Goal: Task Accomplishment & Management: Manage account settings

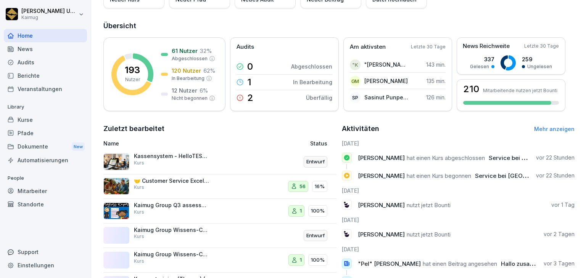
scroll to position [76, 0]
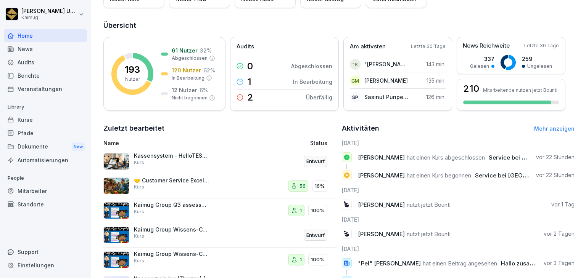
click at [60, 53] on div "News" at bounding box center [45, 48] width 83 height 13
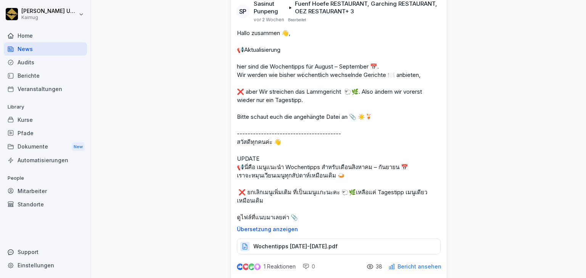
scroll to position [38, 0]
click at [42, 35] on div "Home" at bounding box center [45, 35] width 83 height 13
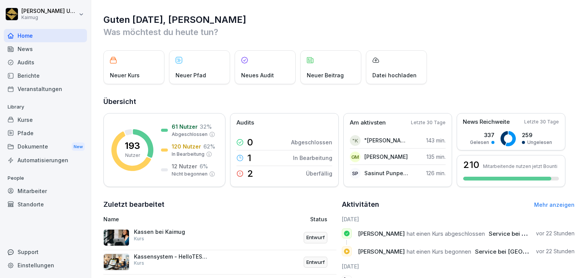
click at [18, 122] on div "Kurse" at bounding box center [45, 119] width 83 height 13
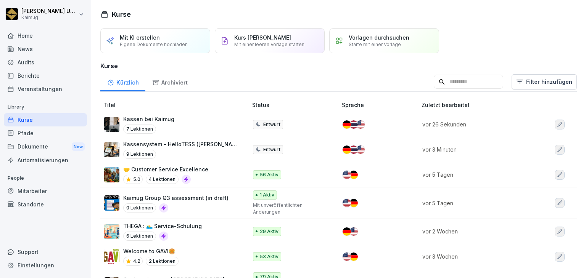
click at [48, 137] on div "Pfade" at bounding box center [45, 133] width 83 height 13
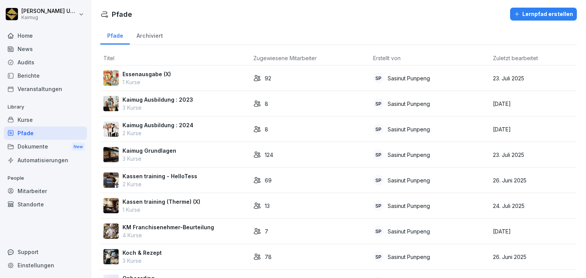
click at [164, 154] on p "Kaimug Grundlagen" at bounding box center [149, 151] width 54 height 8
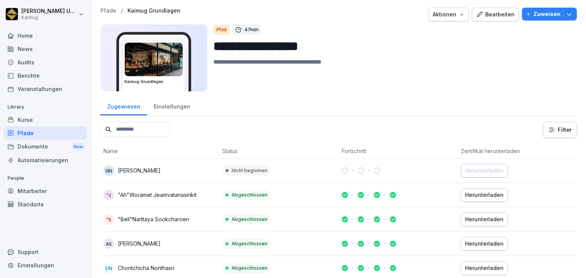
click at [501, 15] on div "Bearbeiten" at bounding box center [495, 14] width 39 height 8
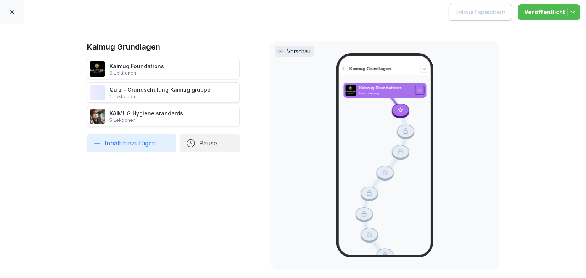
click at [13, 11] on icon at bounding box center [12, 12] width 4 height 4
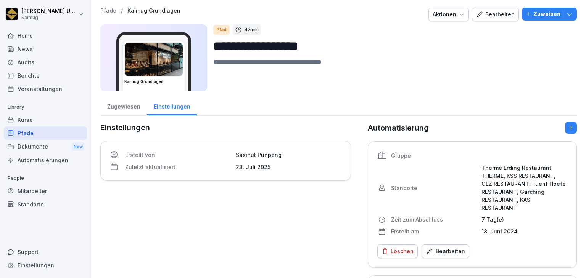
click at [32, 122] on div "Kurse" at bounding box center [45, 119] width 83 height 13
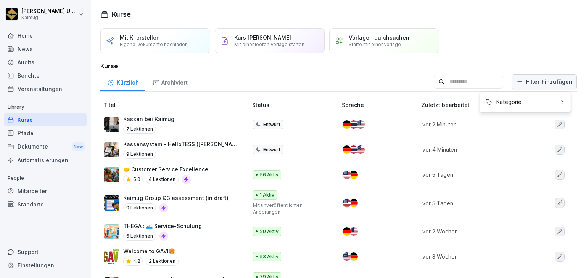
click at [528, 82] on html "Lena Ungewitter Kaimug Home News Audits Berichte Veranstaltungen Library Kurse …" at bounding box center [293, 139] width 586 height 278
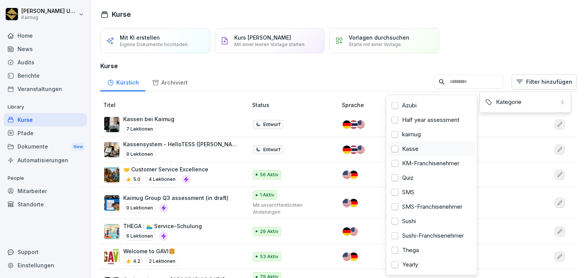
click at [403, 149] on div "Kasse" at bounding box center [431, 149] width 86 height 14
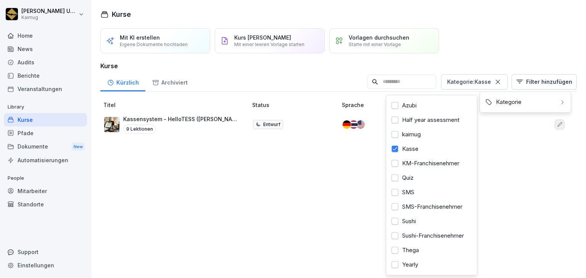
click at [357, 157] on html "Lena Ungewitter Kaimug Home News Audits Berichte Veranstaltungen Library Kurse …" at bounding box center [293, 139] width 586 height 278
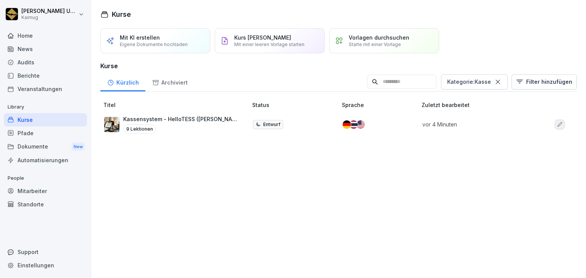
click at [55, 121] on div "Kurse" at bounding box center [45, 119] width 83 height 13
click at [526, 82] on html "Lena Ungewitter Kaimug Home News Audits Berichte Veranstaltungen Library Kurse …" at bounding box center [293, 139] width 586 height 278
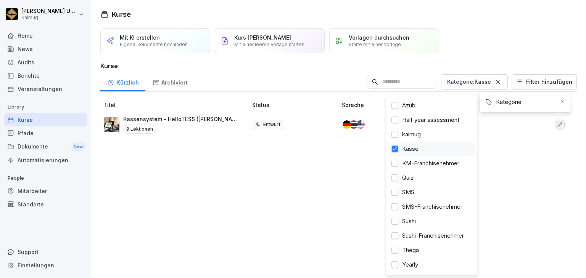
click at [403, 151] on div "Kasse" at bounding box center [431, 149] width 86 height 14
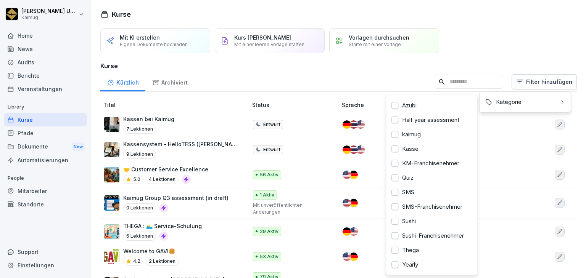
click at [175, 121] on html "Lena Ungewitter Kaimug Home News Audits Berichte Veranstaltungen Library Kurse …" at bounding box center [293, 139] width 586 height 278
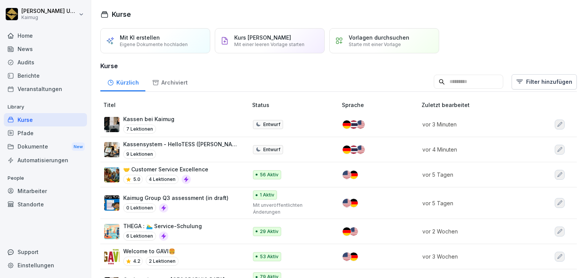
scroll to position [38, 0]
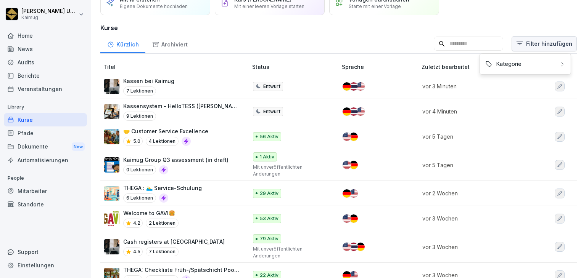
click at [524, 41] on html "Lena Ungewitter Kaimug Home News Audits Berichte Veranstaltungen Library Kurse …" at bounding box center [293, 139] width 586 height 278
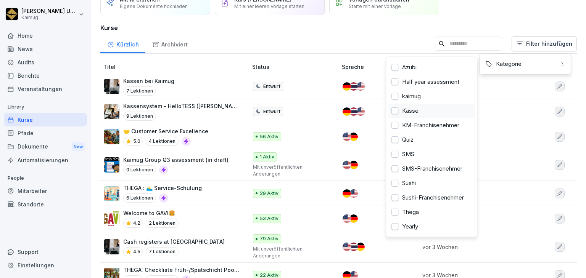
click at [418, 109] on div "Kasse" at bounding box center [431, 111] width 86 height 14
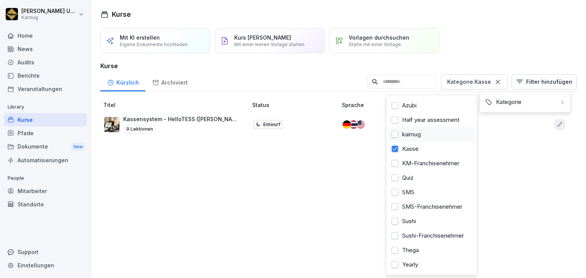
click at [413, 135] on div "kaimug" at bounding box center [431, 134] width 86 height 14
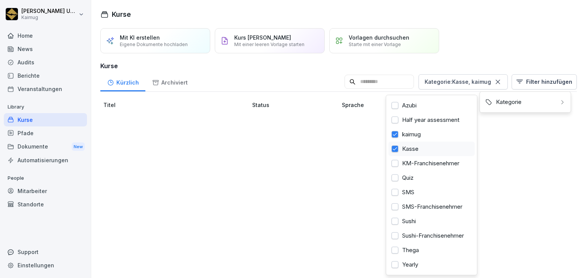
click at [416, 150] on div "Kasse" at bounding box center [431, 149] width 86 height 14
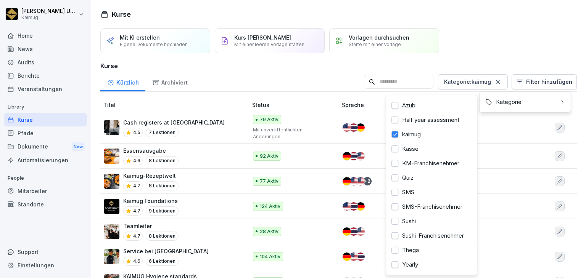
click at [81, 241] on html "Lena Ungewitter Kaimug Home News Audits Berichte Veranstaltungen Library Kurse …" at bounding box center [293, 139] width 586 height 278
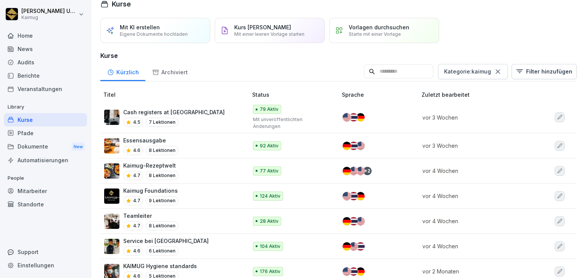
scroll to position [6, 0]
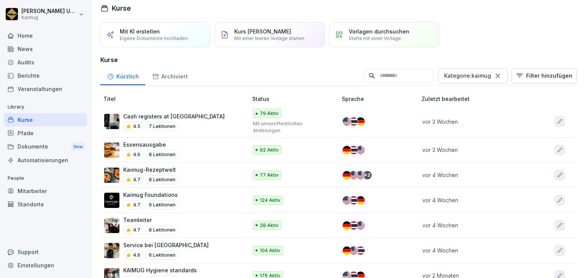
click at [179, 73] on div "Archiviert" at bounding box center [169, 75] width 49 height 19
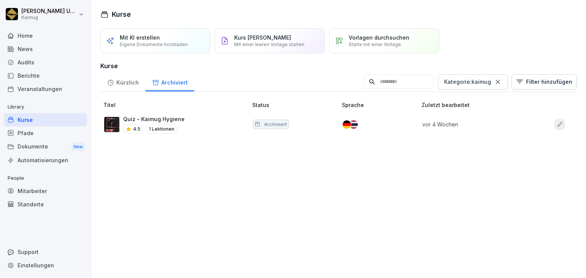
click at [496, 83] on icon at bounding box center [497, 82] width 4 height 4
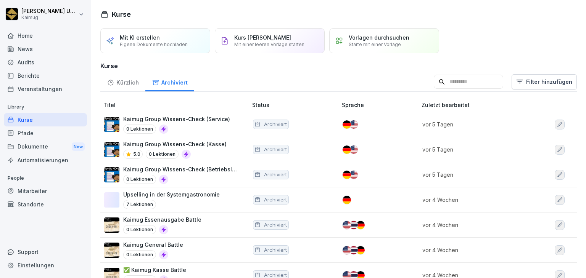
click at [450, 83] on input at bounding box center [467, 82] width 69 height 14
type input "****"
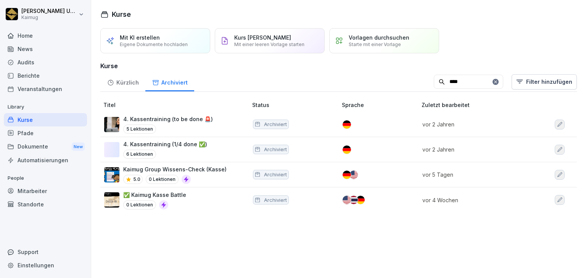
drag, startPoint x: 449, startPoint y: 79, endPoint x: 392, endPoint y: 69, distance: 57.7
click at [392, 69] on div "Mit KI erstellen Eigene Dokumente hochladen Kurs manuell erstellen Mit einer le…" at bounding box center [338, 123] width 494 height 191
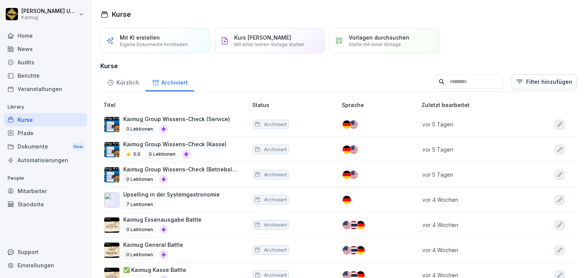
click at [28, 134] on div "Pfade" at bounding box center [45, 133] width 83 height 13
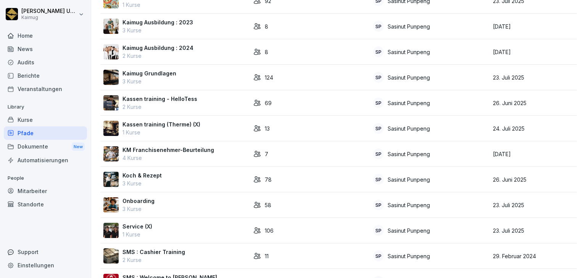
scroll to position [76, 0]
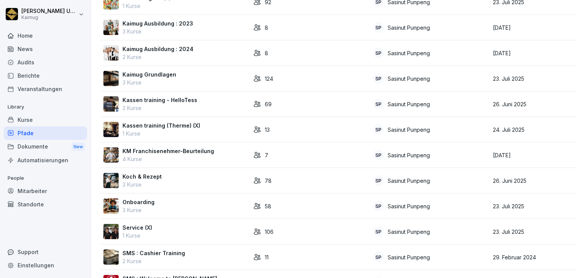
click at [192, 108] on p "2 Kurse" at bounding box center [159, 108] width 75 height 8
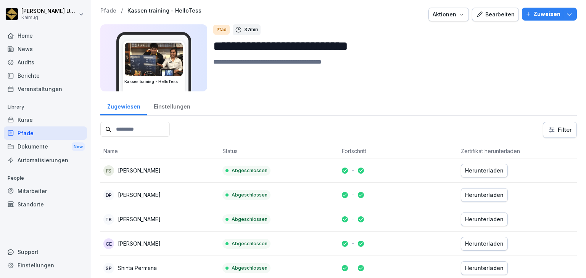
click at [478, 12] on icon "button" at bounding box center [478, 13] width 5 height 5
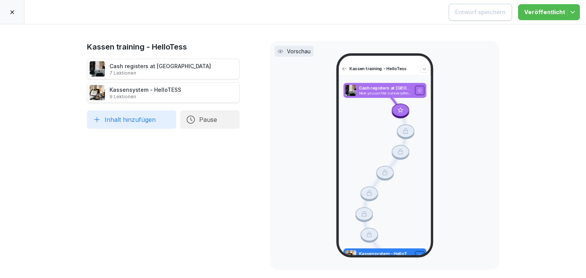
click at [158, 68] on div "Cash registers at Kaimug 7 Lektionen" at bounding box center [159, 69] width 101 height 14
click at [8, 13] on div at bounding box center [12, 12] width 24 height 24
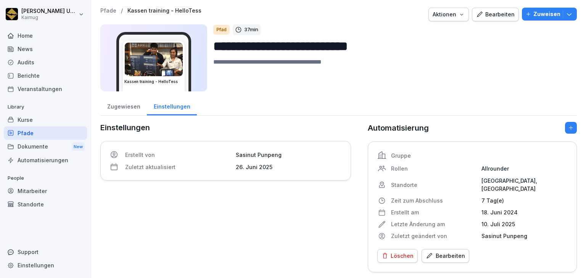
click at [31, 120] on div "Kurse" at bounding box center [45, 119] width 83 height 13
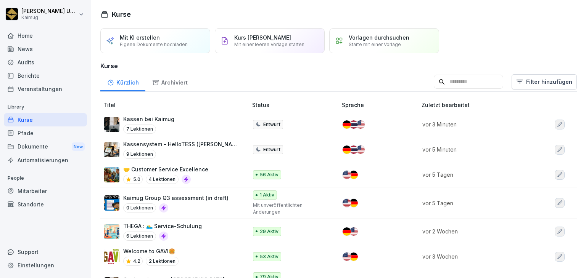
click at [464, 83] on input at bounding box center [467, 82] width 69 height 14
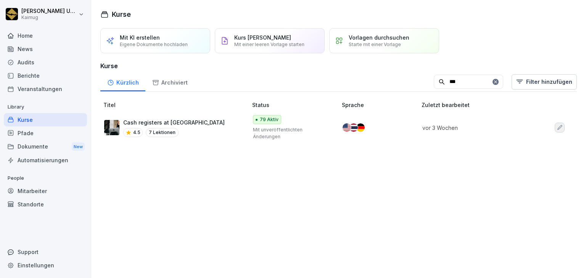
type input "***"
click at [181, 121] on p "Cash registers at [GEOGRAPHIC_DATA]" at bounding box center [173, 123] width 101 height 8
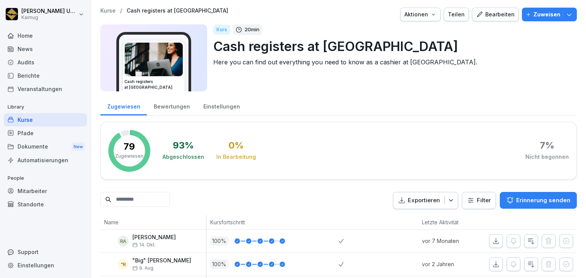
click at [219, 110] on div "Einstellungen" at bounding box center [221, 105] width 50 height 19
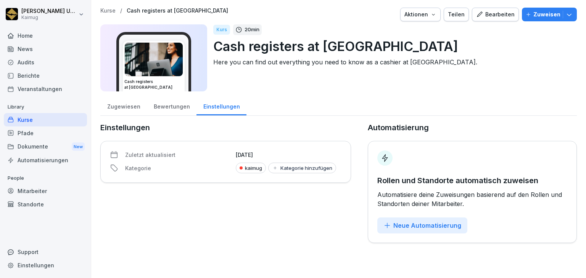
click at [428, 18] on div "Aktionen" at bounding box center [420, 14] width 32 height 8
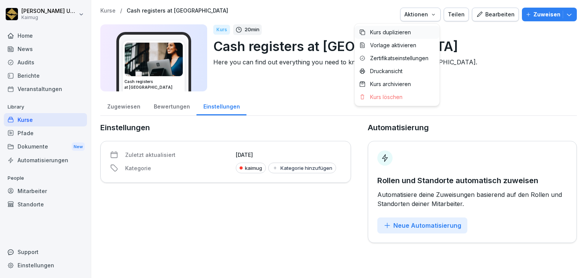
click at [400, 35] on p "Kurs duplizieren" at bounding box center [390, 32] width 41 height 7
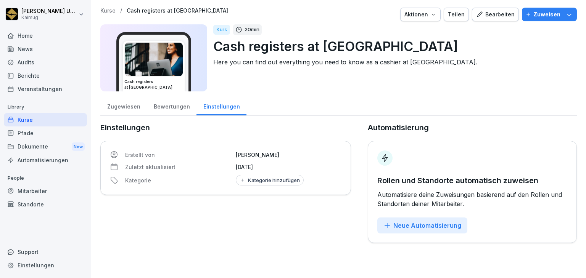
click at [480, 16] on div "Bearbeiten" at bounding box center [495, 14] width 39 height 8
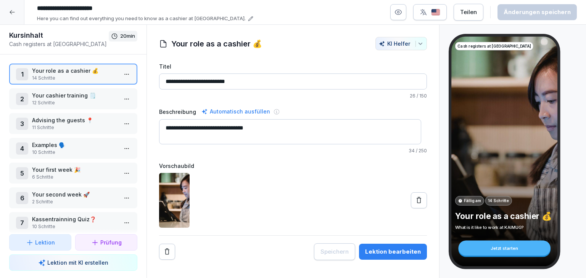
click at [148, 8] on input "**********" at bounding box center [148, 8] width 229 height 13
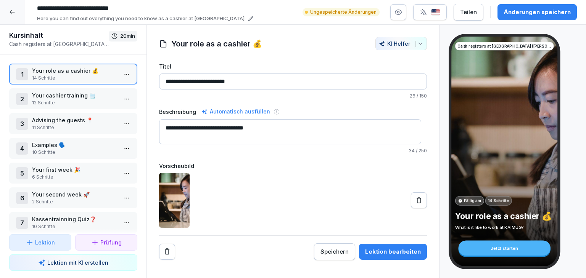
type input "**********"
click at [541, 11] on div "Änderungen speichern" at bounding box center [536, 12] width 67 height 8
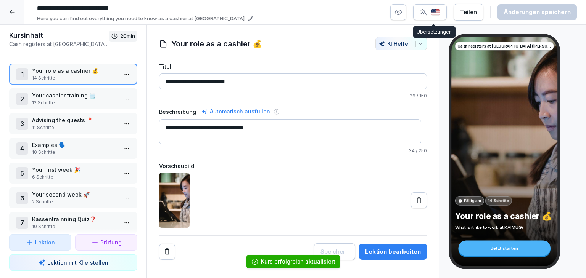
click at [438, 16] on img "button" at bounding box center [435, 12] width 9 height 7
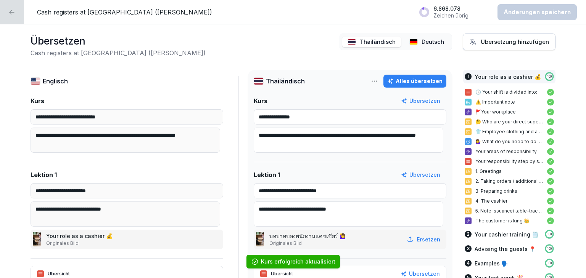
click at [413, 39] on div "Deutsch" at bounding box center [426, 42] width 45 height 11
click at [370, 80] on html "**********" at bounding box center [293, 139] width 586 height 278
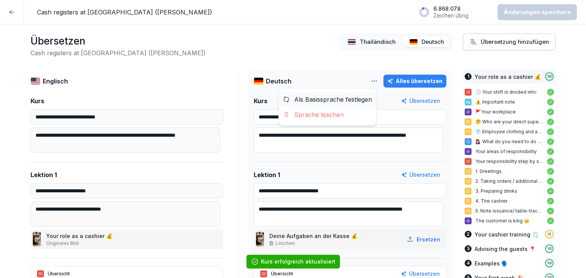
click at [346, 98] on div "Als Basissprache festlegen" at bounding box center [328, 99] width 98 height 15
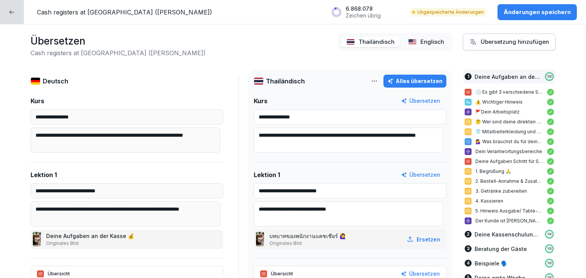
click at [529, 11] on p "Änderungen speichern" at bounding box center [536, 12] width 67 height 8
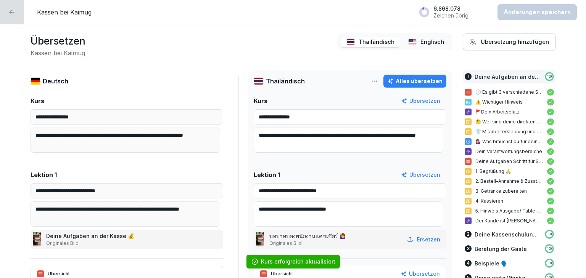
click at [18, 13] on div at bounding box center [12, 12] width 24 height 24
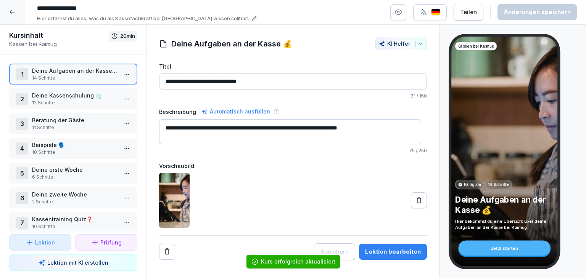
click at [18, 13] on div at bounding box center [12, 12] width 24 height 24
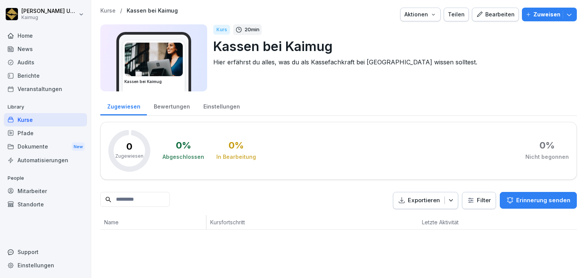
click at [334, 43] on p "Kassen bei Kaimug" at bounding box center [391, 46] width 357 height 19
click at [476, 14] on icon "button" at bounding box center [479, 14] width 7 height 7
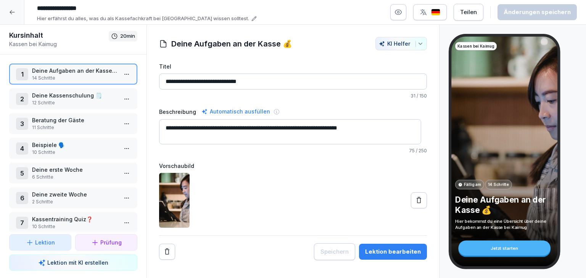
click at [121, 8] on input "**********" at bounding box center [148, 8] width 229 height 13
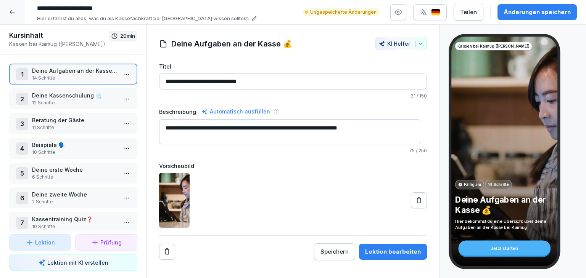
type input "**********"
click at [274, 26] on div "**********" at bounding box center [292, 152] width 293 height 254
click at [525, 11] on div "Änderungen speichern" at bounding box center [536, 12] width 67 height 8
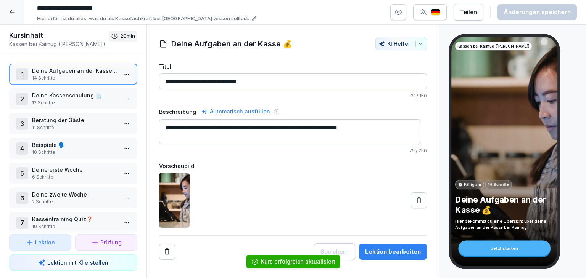
click at [15, 11] on div at bounding box center [12, 12] width 24 height 24
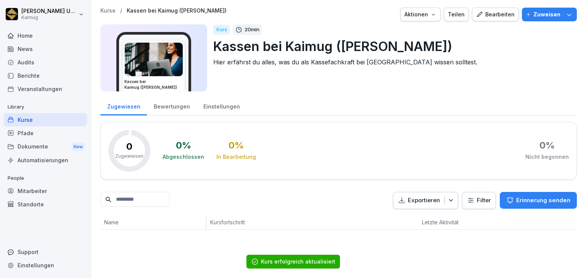
click at [119, 13] on div "Kurse / Kassen bei Kaimug (Lena)" at bounding box center [163, 11] width 126 height 6
click at [223, 104] on div "Einstellungen" at bounding box center [221, 105] width 50 height 19
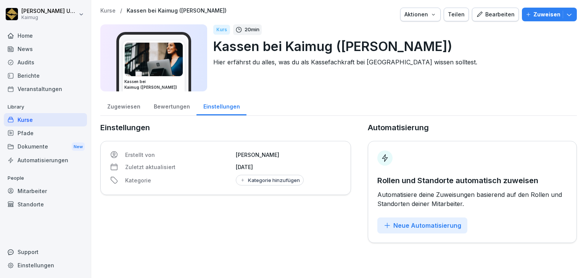
click at [250, 179] on div "Kategorie hinzufügen" at bounding box center [269, 180] width 60 height 6
type input "***"
click at [245, 209] on button "button" at bounding box center [242, 211] width 7 height 7
click at [308, 108] on div "Zugewiesen Bewertungen Einstellungen" at bounding box center [338, 106] width 476 height 20
click at [106, 12] on p "Kurse" at bounding box center [107, 11] width 15 height 6
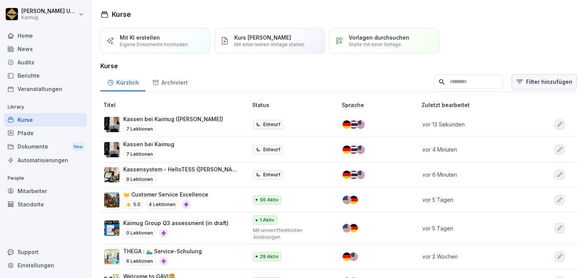
click at [550, 77] on html "Lena Ungewitter Kaimug Home News Audits Berichte Veranstaltungen Library Kurse …" at bounding box center [293, 139] width 586 height 278
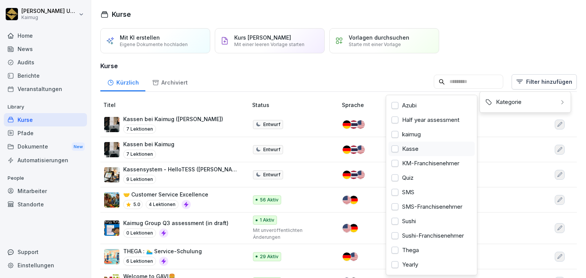
click at [410, 149] on div "Kasse" at bounding box center [431, 149] width 86 height 14
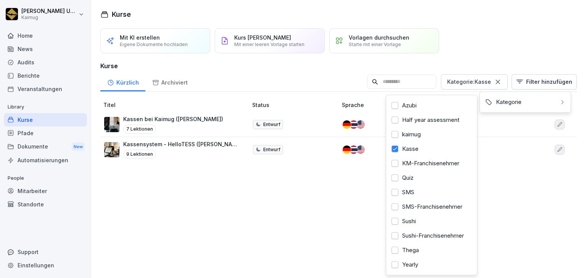
click at [291, 209] on html "Lena Ungewitter Kaimug Home News Audits Berichte Veranstaltungen Library Kurse …" at bounding box center [293, 139] width 586 height 278
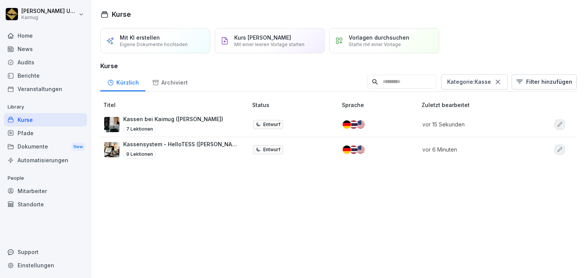
click at [203, 152] on div "9 Lektionen" at bounding box center [181, 154] width 117 height 9
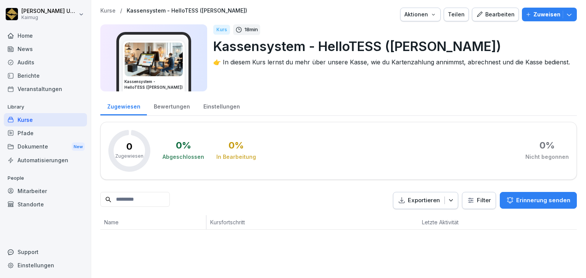
click at [499, 13] on div "Bearbeiten" at bounding box center [495, 14] width 39 height 8
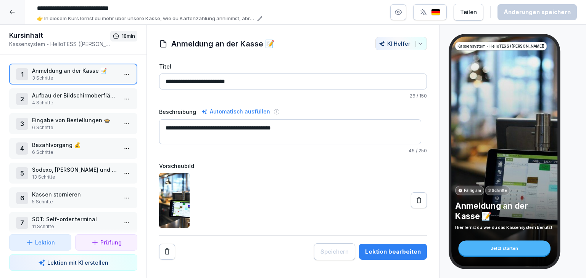
click at [396, 250] on div "Lektion bearbeiten" at bounding box center [393, 252] width 56 height 8
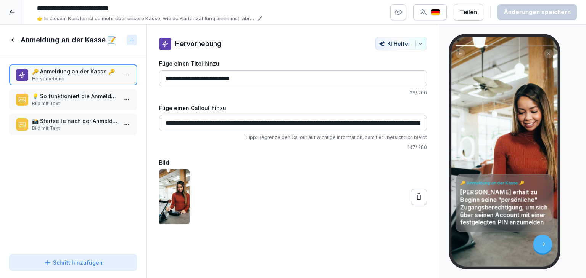
click at [12, 13] on icon at bounding box center [12, 12] width 6 height 6
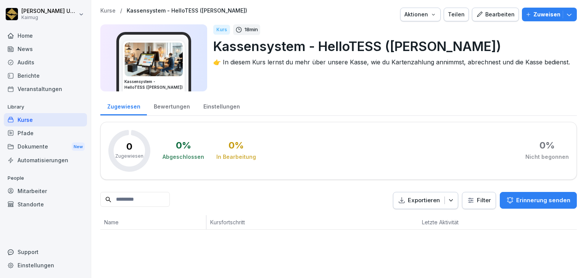
click at [44, 120] on div "Kurse" at bounding box center [45, 119] width 83 height 13
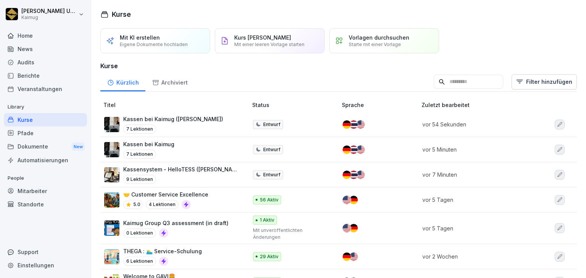
click at [351, 48] on div "Vorlagen durchsuchen Starte mit einer Vorlage" at bounding box center [384, 40] width 110 height 25
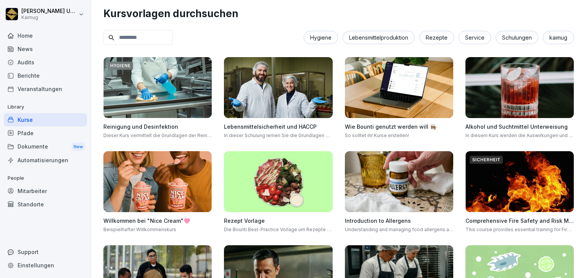
click at [36, 122] on div "Kurse" at bounding box center [45, 119] width 83 height 13
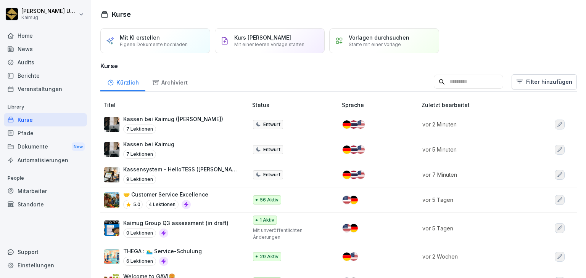
click at [261, 49] on div "Kurs [PERSON_NAME] erstellen Mit einer leeren Vorlage starten" at bounding box center [270, 40] width 110 height 25
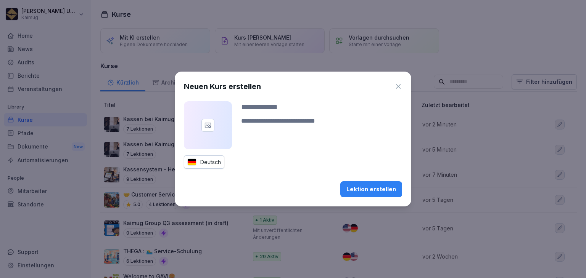
click at [380, 92] on div "Neuen Kurs erstellen Deutsch Lektion erstellen" at bounding box center [293, 139] width 236 height 135
click at [293, 109] on input at bounding box center [321, 106] width 161 height 11
type input "****"
click at [353, 188] on div "Lektion erstellen" at bounding box center [371, 189] width 50 height 8
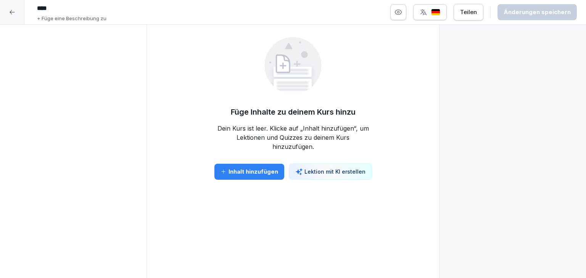
click at [224, 174] on div "Inhalt hinzufügen" at bounding box center [249, 172] width 58 height 8
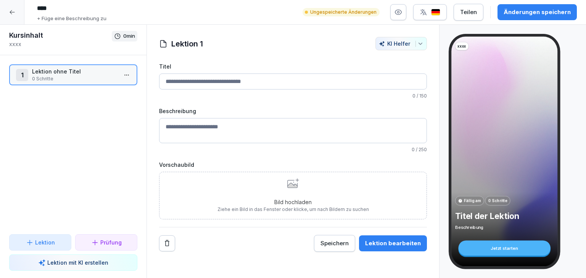
click at [51, 242] on p "Lektion" at bounding box center [45, 243] width 20 height 8
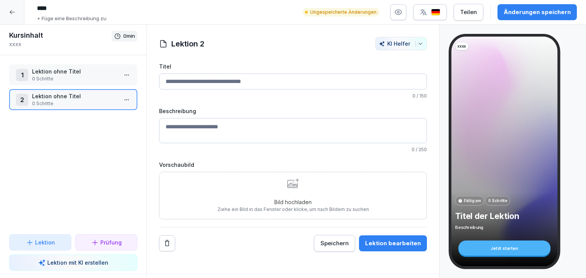
click at [75, 78] on p "0 Schritte" at bounding box center [74, 78] width 85 height 7
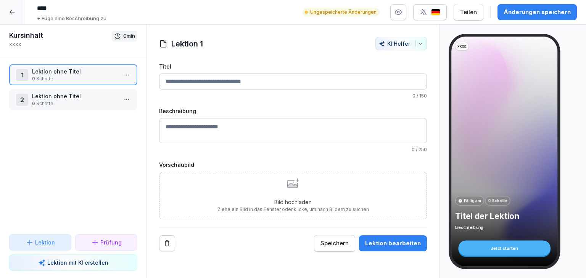
click at [385, 247] on button "Lektion bearbeiten" at bounding box center [393, 244] width 68 height 16
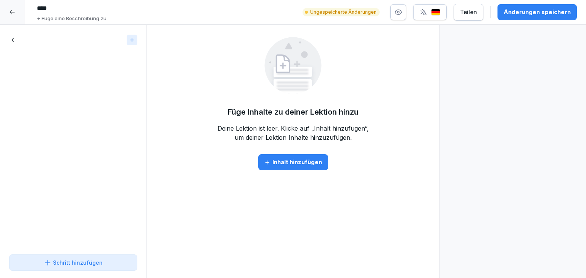
click at [283, 165] on div "Inhalt hinzufügen" at bounding box center [293, 162] width 58 height 8
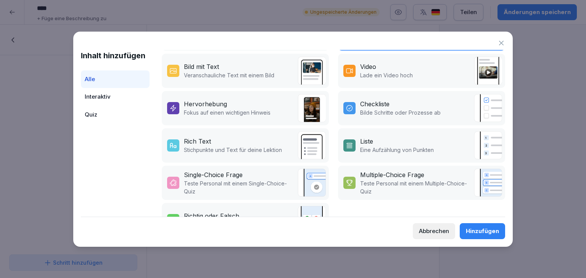
scroll to position [175, 0]
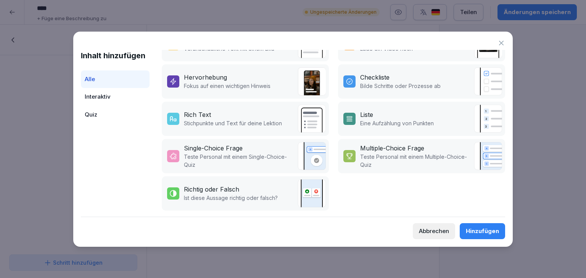
click at [430, 228] on div "Abbrechen" at bounding box center [434, 231] width 30 height 8
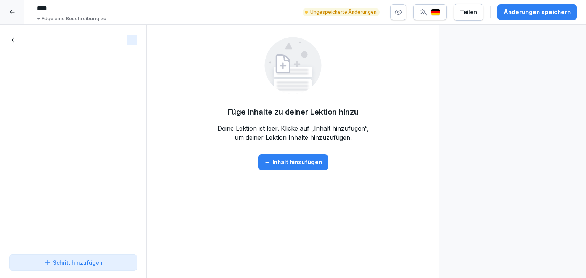
drag, startPoint x: 63, startPoint y: 9, endPoint x: 32, endPoint y: -1, distance: 32.4
click at [32, 0] on html "**** + Füge eine Beschreibung zu Ungespeicherte Änderungen Teilen Änderungen sp…" at bounding box center [293, 139] width 586 height 278
click at [12, 9] on icon at bounding box center [12, 12] width 6 height 6
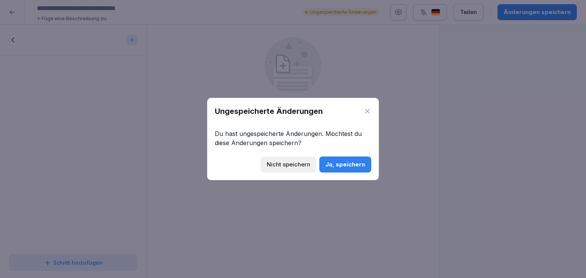
click at [334, 167] on div "Ja, speichern" at bounding box center [345, 164] width 40 height 8
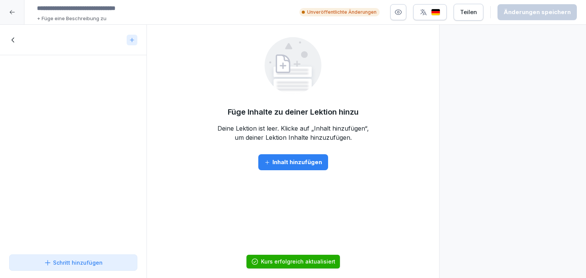
click at [18, 6] on div at bounding box center [12, 12] width 24 height 24
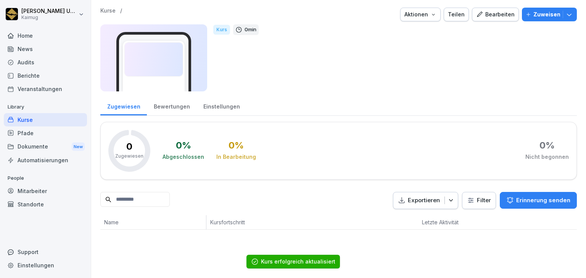
click at [434, 13] on icon "button" at bounding box center [433, 14] width 6 height 6
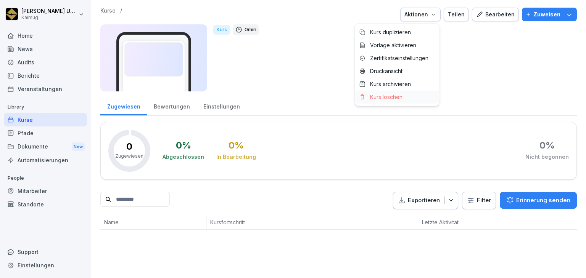
click at [396, 98] on p "Kurs löschen" at bounding box center [386, 97] width 32 height 7
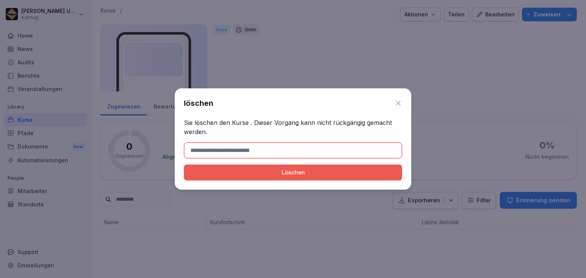
click at [334, 172] on div "Löschen" at bounding box center [293, 172] width 206 height 8
click at [324, 143] on input at bounding box center [293, 151] width 218 height 16
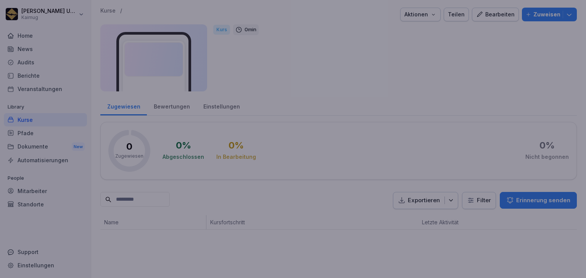
click at [217, 18] on div at bounding box center [293, 139] width 586 height 278
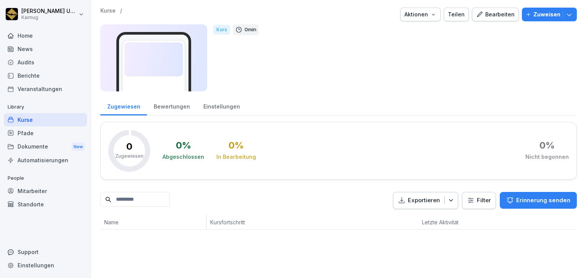
click at [476, 16] on icon "button" at bounding box center [479, 14] width 7 height 7
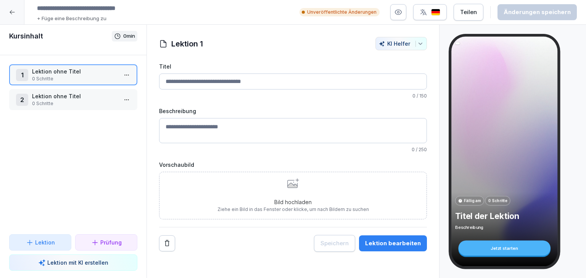
click at [125, 5] on input at bounding box center [148, 8] width 229 height 13
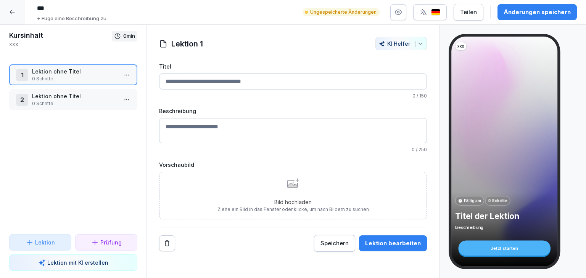
type input "***"
click at [515, 12] on div "Änderungen speichern" at bounding box center [536, 12] width 67 height 8
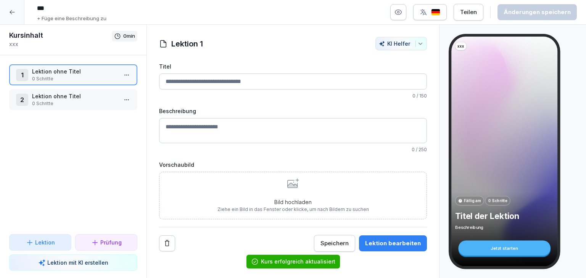
click at [14, 14] on icon at bounding box center [12, 12] width 6 height 6
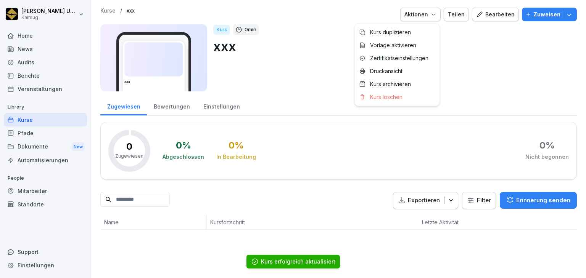
click at [412, 20] on button "Aktionen" at bounding box center [420, 15] width 40 height 14
click at [389, 95] on p "Kurs löschen" at bounding box center [386, 97] width 32 height 7
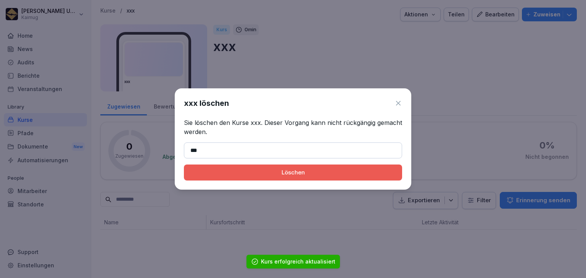
type input "***"
click at [322, 175] on div "Löschen" at bounding box center [293, 172] width 206 height 8
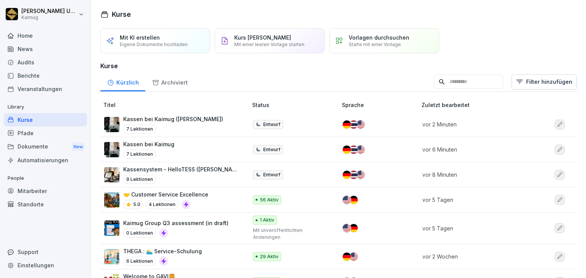
click at [156, 43] on p "Eigene Dokumente hochladen" at bounding box center [154, 45] width 68 height 6
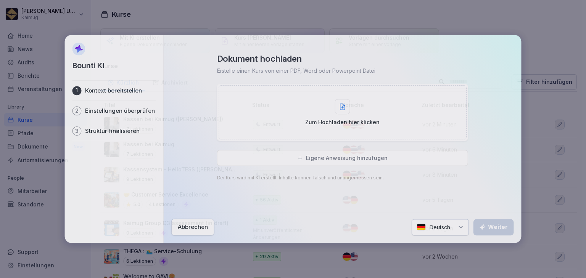
click at [441, 21] on div at bounding box center [293, 139] width 586 height 278
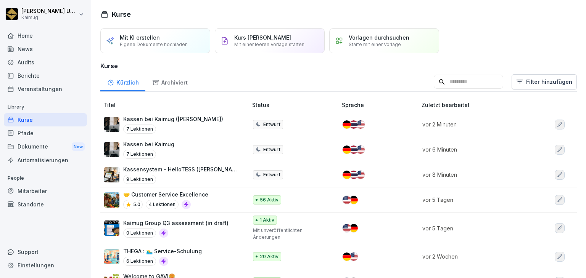
click at [556, 126] on icon "button" at bounding box center [559, 125] width 6 height 6
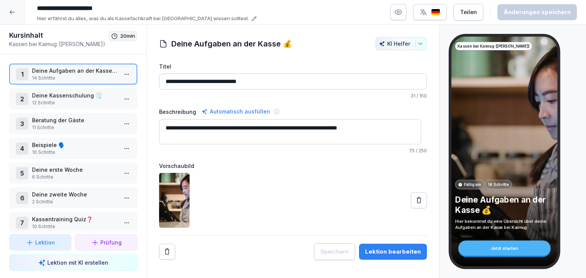
click at [6, 14] on div at bounding box center [12, 12] width 24 height 24
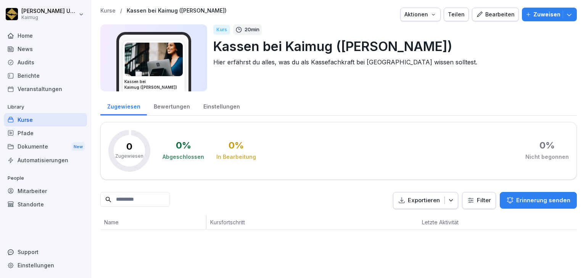
click at [107, 8] on p "Kurse" at bounding box center [107, 11] width 15 height 6
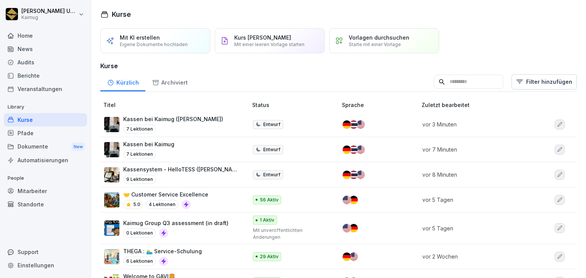
click at [197, 170] on p "Kassensystem - HelloTESS ([PERSON_NAME])" at bounding box center [181, 169] width 117 height 8
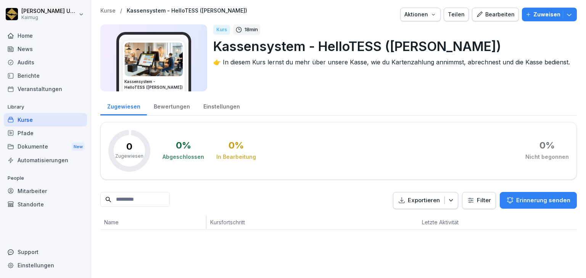
click at [490, 17] on div "Bearbeiten" at bounding box center [495, 14] width 39 height 8
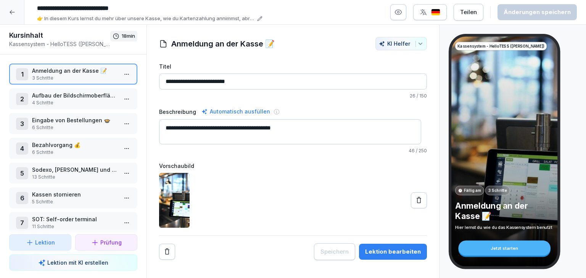
click at [385, 255] on div "Lektion bearbeiten" at bounding box center [393, 252] width 56 height 8
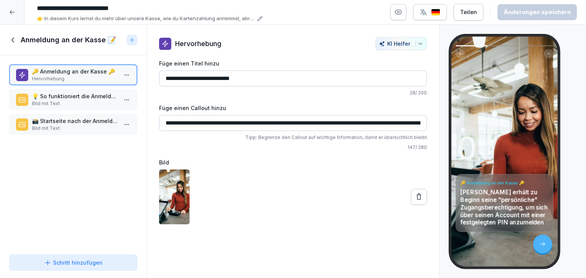
click at [69, 98] on p "💡 So funktioniert die Anmeldung 💡" at bounding box center [74, 96] width 85 height 8
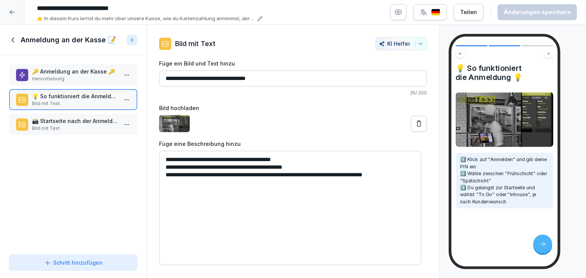
click at [73, 125] on p "Bild mit Text" at bounding box center [74, 128] width 85 height 7
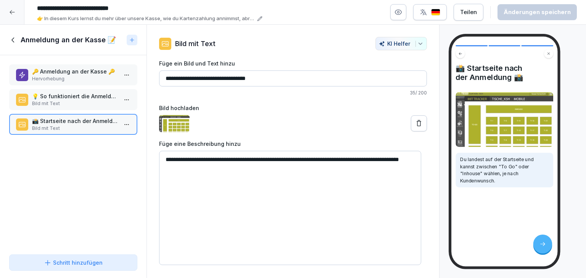
click at [16, 39] on icon at bounding box center [13, 40] width 8 height 8
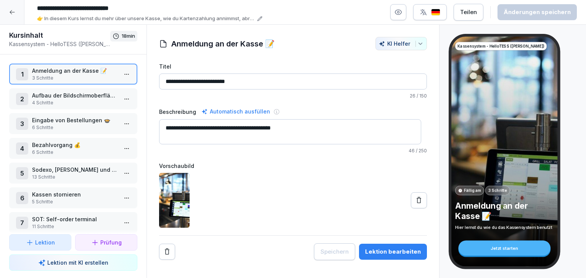
click at [65, 89] on div "2 Aufbau der Bildschirmoberfläche 🖥️ 4 Schritte" at bounding box center [73, 98] width 128 height 21
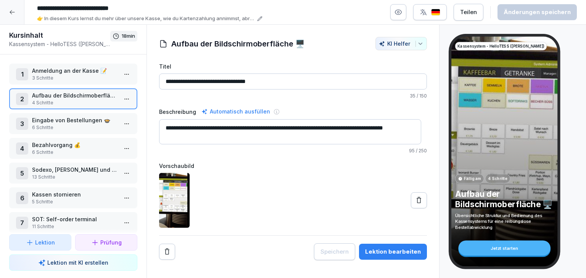
click at [63, 75] on p "3 Schritte" at bounding box center [74, 78] width 85 height 7
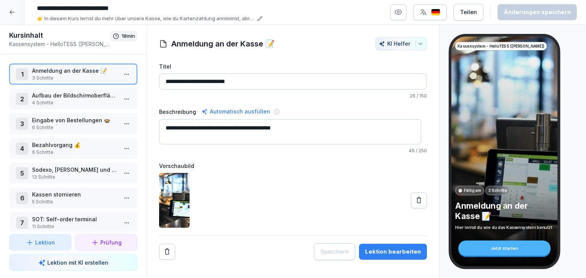
click at [383, 252] on div "Lektion bearbeiten" at bounding box center [393, 252] width 56 height 8
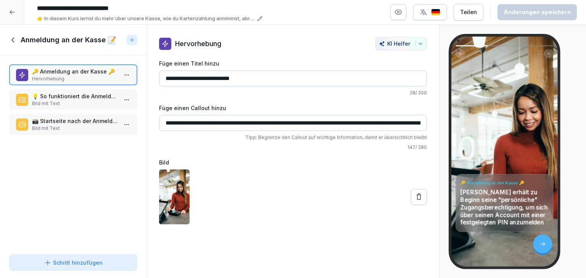
click at [53, 104] on p "Bild mit Text" at bounding box center [74, 103] width 85 height 7
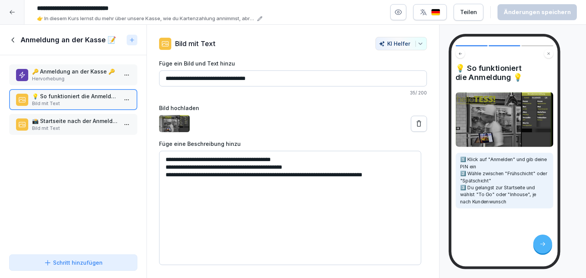
click at [13, 15] on div at bounding box center [12, 12] width 24 height 24
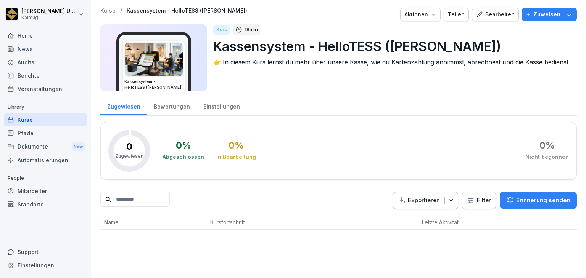
click at [490, 18] on div "Bearbeiten" at bounding box center [495, 14] width 39 height 8
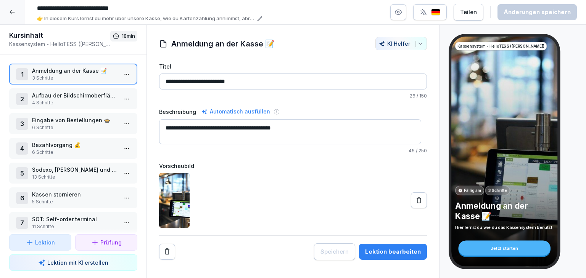
click at [63, 244] on div "Lektion" at bounding box center [40, 243] width 49 height 8
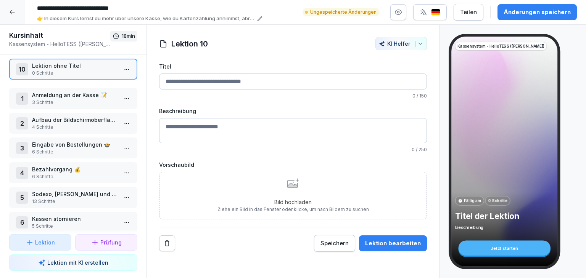
drag, startPoint x: 86, startPoint y: 205, endPoint x: 90, endPoint y: 62, distance: 143.0
click at [90, 62] on p "Lektion ohne Titel" at bounding box center [74, 66] width 85 height 8
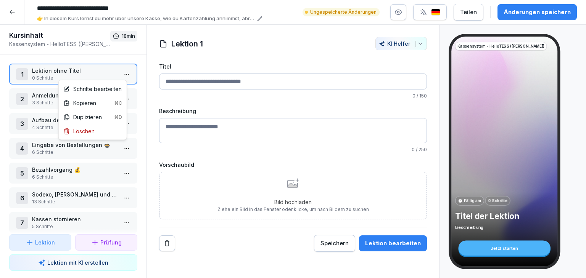
click at [122, 77] on html "**********" at bounding box center [293, 139] width 586 height 278
click at [93, 129] on div "Löschen" at bounding box center [78, 131] width 31 height 8
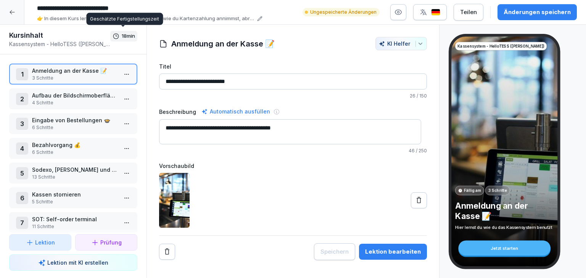
click at [523, 14] on div "Änderungen speichern" at bounding box center [536, 12] width 67 height 8
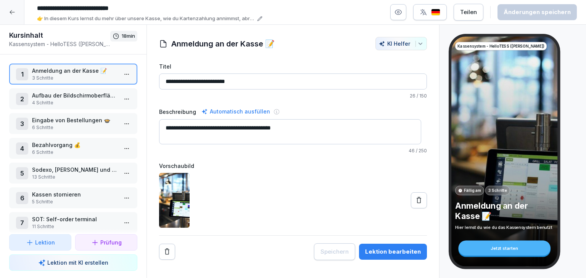
click at [10, 13] on icon at bounding box center [12, 12] width 6 height 6
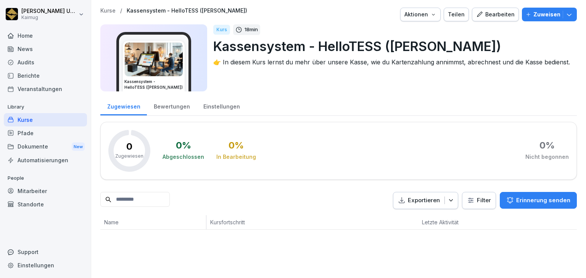
click at [108, 12] on p "Kurse" at bounding box center [107, 11] width 15 height 6
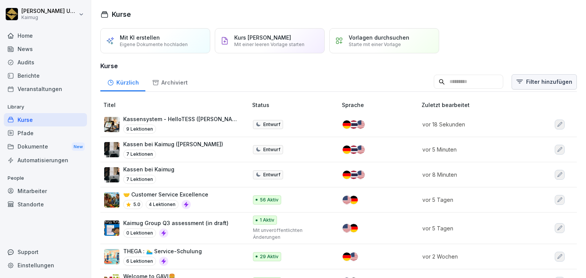
click at [521, 83] on html "[PERSON_NAME] Kaimug Home News Audits Berichte Veranstaltungen Library Kurse Pf…" at bounding box center [293, 139] width 586 height 278
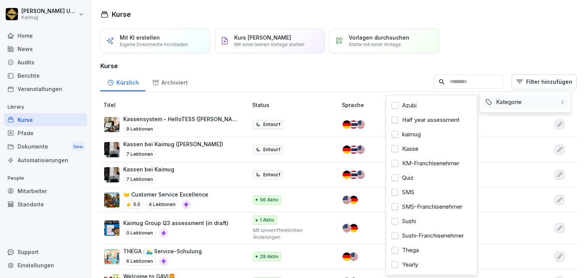
click at [514, 107] on div "Kategorie" at bounding box center [525, 102] width 86 height 14
click at [405, 148] on div "Kasse" at bounding box center [431, 149] width 86 height 14
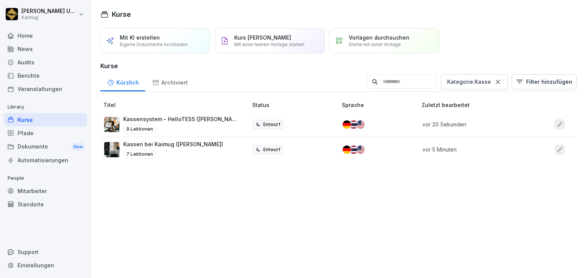
click at [72, 119] on html "Lena Ungewitter Kaimug Home News Audits Berichte Veranstaltungen Library Kurse …" at bounding box center [293, 139] width 586 height 278
click at [60, 122] on div "Kurse" at bounding box center [45, 119] width 83 height 13
click at [527, 80] on html "Lena Ungewitter Kaimug Home News Audits Berichte Veranstaltungen Library Kurse …" at bounding box center [293, 139] width 586 height 278
click at [494, 82] on html "Lena Ungewitter Kaimug Home News Audits Berichte Veranstaltungen Library Kurse …" at bounding box center [293, 139] width 586 height 278
click at [495, 80] on icon at bounding box center [497, 82] width 4 height 4
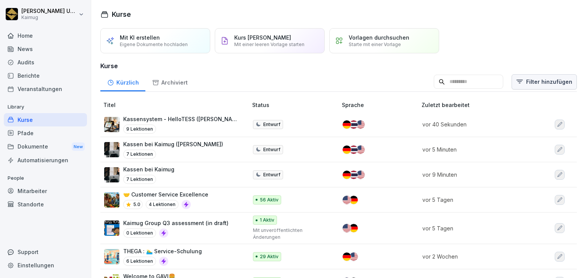
click at [524, 82] on html "Lena Ungewitter Kaimug Home News Audits Berichte Veranstaltungen Library Kurse …" at bounding box center [293, 139] width 586 height 278
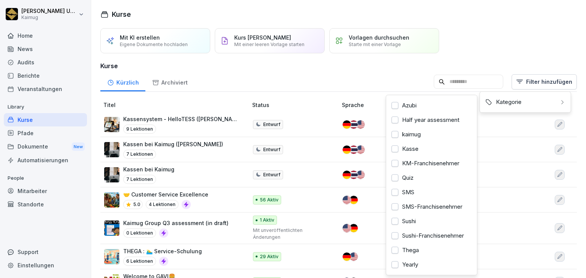
click at [314, 80] on html "Lena Ungewitter Kaimug Home News Audits Berichte Veranstaltungen Library Kurse …" at bounding box center [293, 139] width 586 height 278
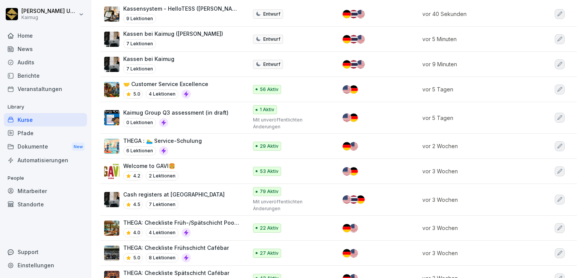
scroll to position [114, 0]
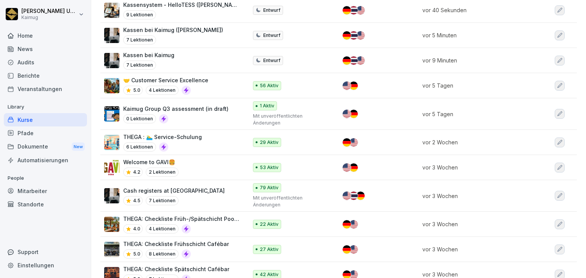
click at [36, 194] on div "Mitarbeiter" at bounding box center [45, 190] width 83 height 13
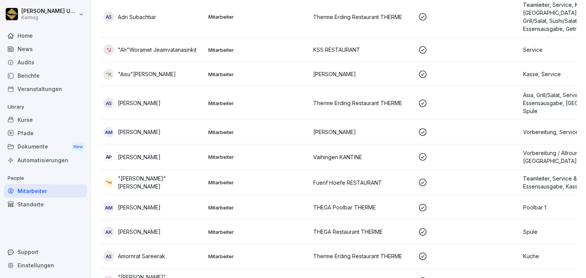
scroll to position [8, 0]
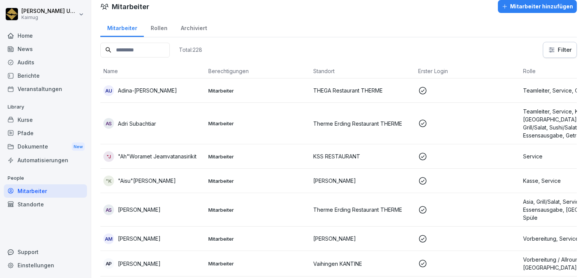
click at [129, 45] on input at bounding box center [134, 50] width 69 height 15
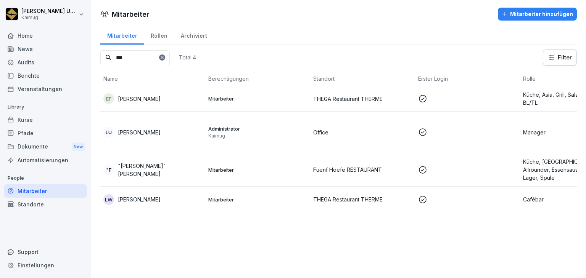
type input "***"
click at [144, 136] on div "LU Lena Ungewitter" at bounding box center [152, 132] width 99 height 11
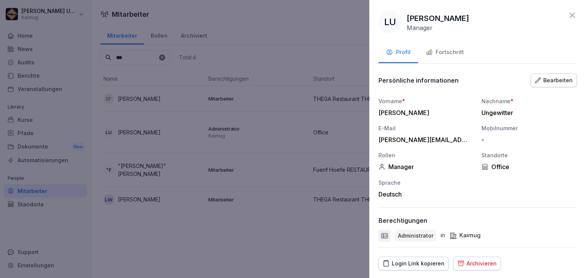
click at [442, 57] on button "Fortschritt" at bounding box center [444, 53] width 53 height 21
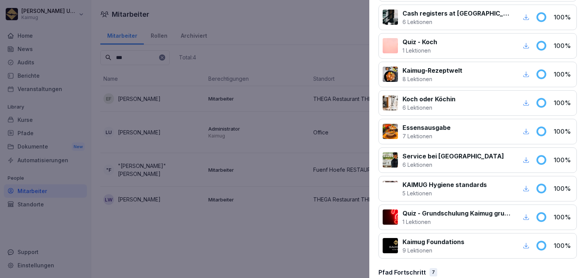
scroll to position [343, 0]
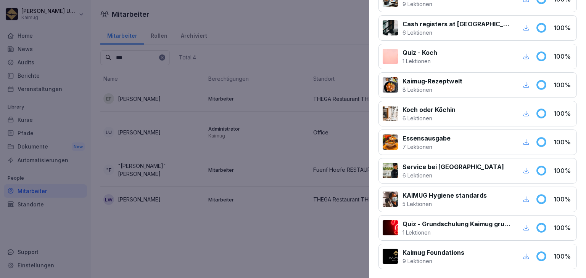
click at [26, 120] on div at bounding box center [293, 139] width 586 height 278
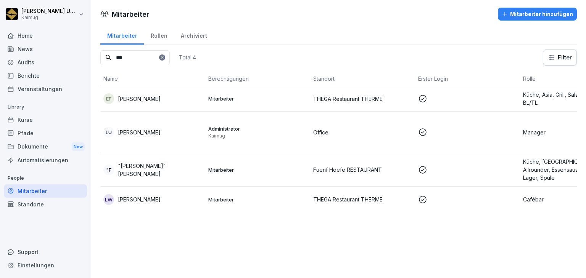
click at [31, 120] on div "Kurse" at bounding box center [45, 119] width 83 height 13
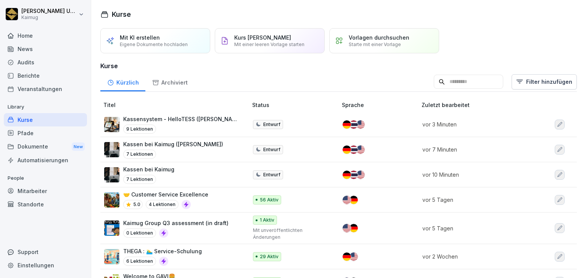
click at [223, 131] on div "Kassensystem - HelloTESS (Lena) 9 Lektionen" at bounding box center [172, 124] width 136 height 19
click at [208, 122] on div "Kassensystem - HelloTESS ([PERSON_NAME]) 9 Lektionen" at bounding box center [181, 124] width 117 height 19
click at [151, 127] on p "9 Lektionen" at bounding box center [139, 129] width 33 height 9
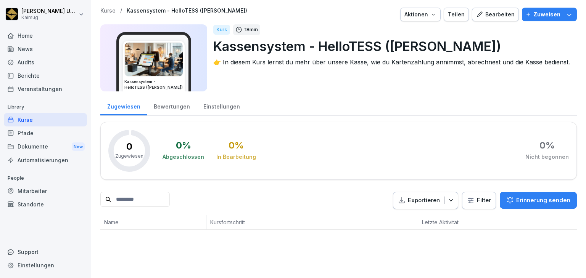
click at [187, 109] on div "Bewertungen" at bounding box center [172, 105] width 50 height 19
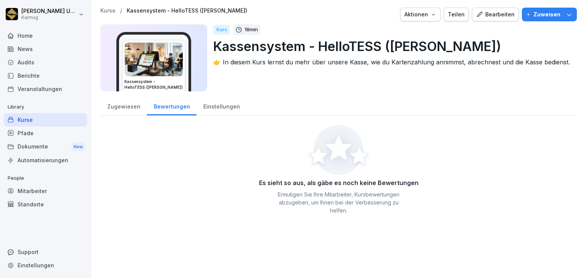
click at [215, 109] on div "Einstellungen" at bounding box center [221, 105] width 50 height 19
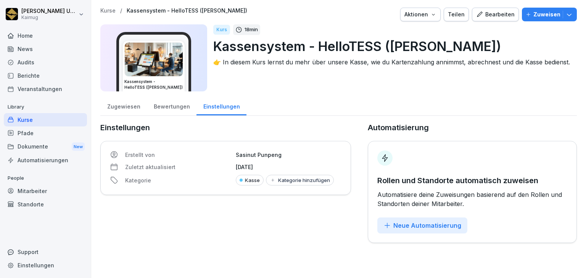
click at [130, 107] on div "Zugewiesen" at bounding box center [123, 105] width 47 height 19
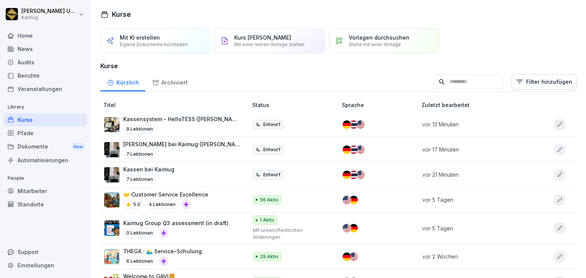
click at [182, 151] on div "7 Lektionen" at bounding box center [181, 154] width 117 height 9
click at [540, 84] on html "Lena Ungewitter Kaimug Home News Audits Berichte Veranstaltungen Library Kurse …" at bounding box center [293, 139] width 586 height 278
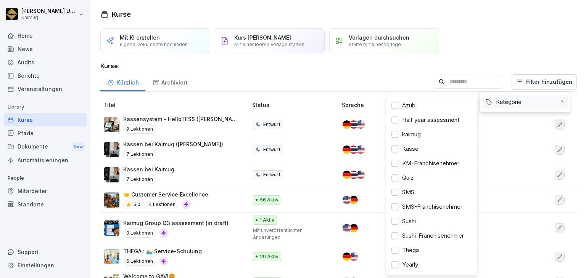
click at [541, 104] on div "Kategorie" at bounding box center [525, 102] width 86 height 14
click at [404, 148] on div "Kasse" at bounding box center [431, 149] width 86 height 14
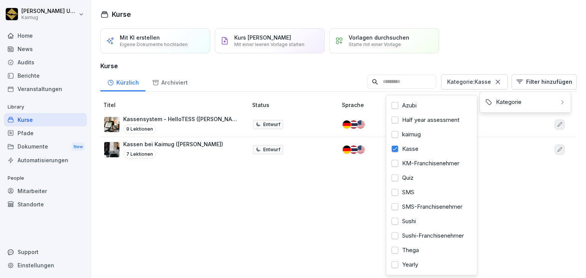
click at [184, 185] on html "Lena Ungewitter Kaimug Home News Audits Berichte Veranstaltungen Library Kurse …" at bounding box center [293, 139] width 586 height 278
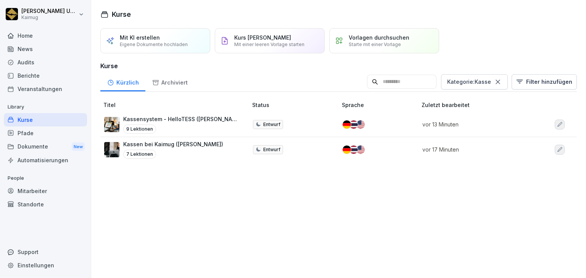
click at [554, 120] on button "button" at bounding box center [559, 125] width 10 height 10
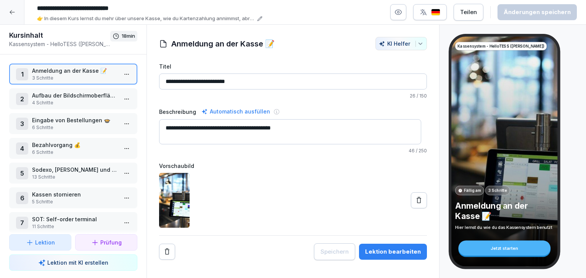
click at [92, 78] on p "3 Schritte" at bounding box center [74, 78] width 85 height 7
click at [99, 95] on p "Aufbau der Bildschirmoberfläche 🖥️" at bounding box center [74, 95] width 85 height 8
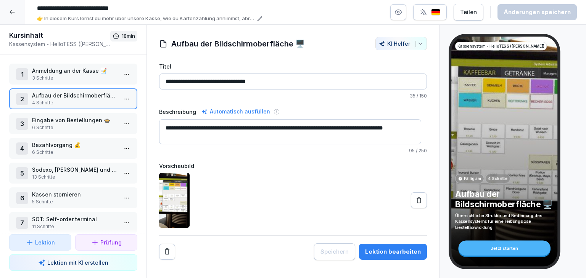
click at [41, 127] on p "6 Schritte" at bounding box center [74, 127] width 85 height 7
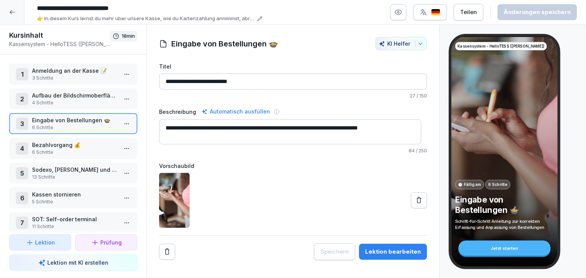
click at [70, 147] on p "Bezahlvorgang 💰" at bounding box center [74, 145] width 85 height 8
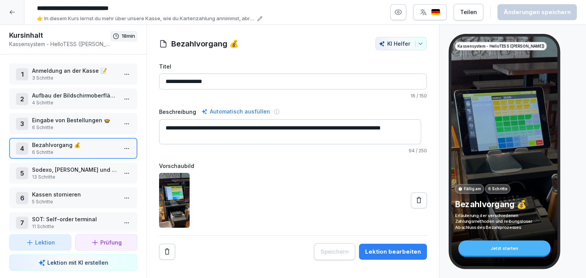
click at [70, 147] on p "Bezahlvorgang 💰" at bounding box center [74, 145] width 85 height 8
click at [122, 150] on html "**********" at bounding box center [293, 139] width 586 height 278
click at [114, 159] on div "Schritte bearbeiten" at bounding box center [92, 162] width 58 height 8
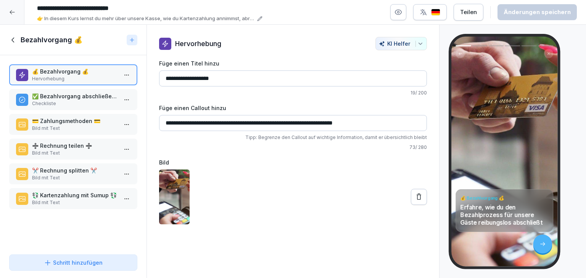
click at [93, 99] on p "✅ Bezahlvorgang abschließen - Schritt für Schritt" at bounding box center [74, 96] width 85 height 8
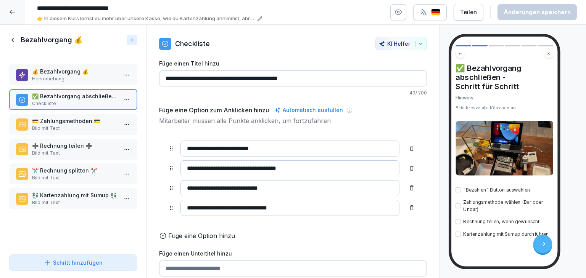
click at [77, 126] on p "Bild mit Text" at bounding box center [74, 128] width 85 height 7
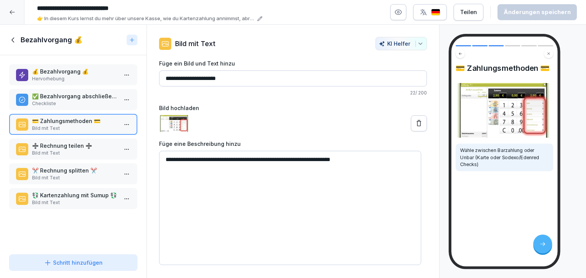
click at [72, 148] on p "➗ Rechnung teilen ➗" at bounding box center [74, 146] width 85 height 8
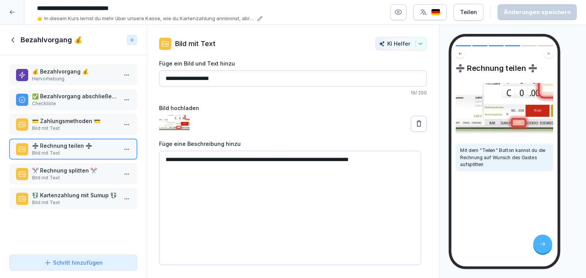
click at [63, 175] on p "Bild mit Text" at bounding box center [74, 178] width 85 height 7
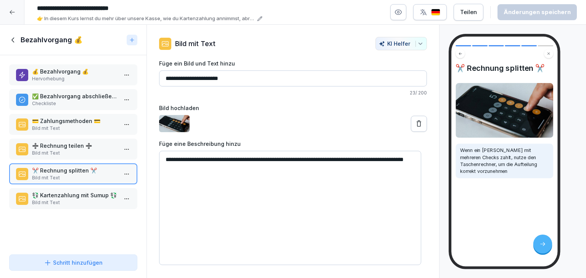
click at [10, 40] on icon at bounding box center [13, 40] width 8 height 8
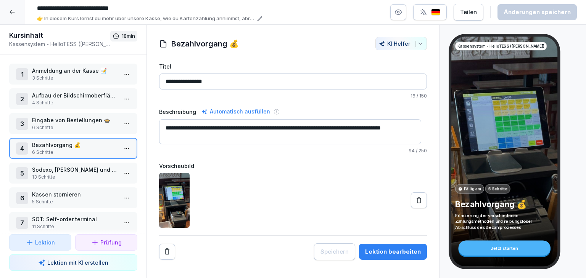
click at [82, 79] on p "3 Schritte" at bounding box center [74, 78] width 85 height 7
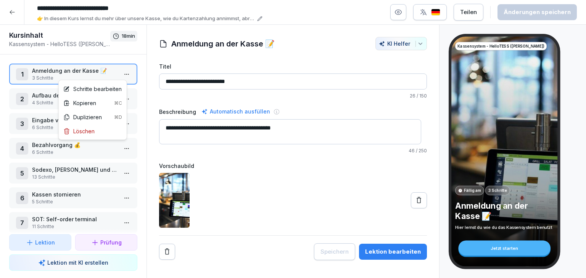
click at [124, 79] on html "**********" at bounding box center [293, 139] width 586 height 278
click at [98, 90] on div "Schritte bearbeiten" at bounding box center [92, 89] width 58 height 8
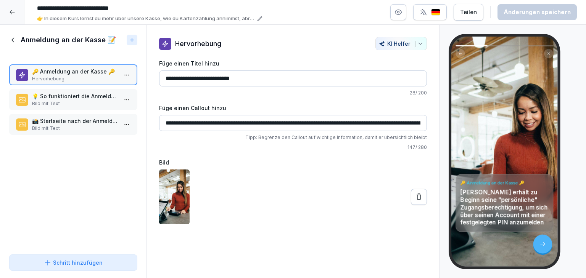
click at [304, 124] on input "**********" at bounding box center [293, 123] width 268 height 16
click at [417, 125] on input "**********" at bounding box center [293, 123] width 268 height 16
click at [355, 125] on input "**********" at bounding box center [293, 123] width 268 height 16
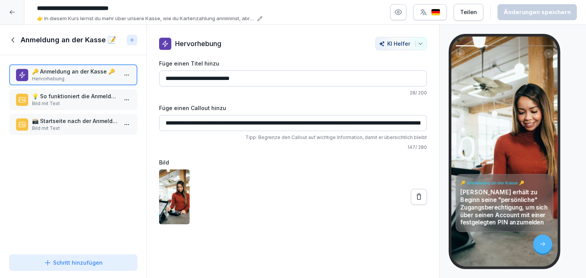
click at [361, 150] on p "147 / 280" at bounding box center [293, 147] width 268 height 7
click at [37, 100] on p "Bild mit Text" at bounding box center [74, 103] width 85 height 7
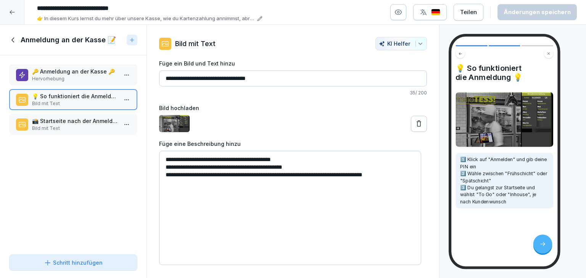
click at [50, 130] on p "Bild mit Text" at bounding box center [74, 128] width 85 height 7
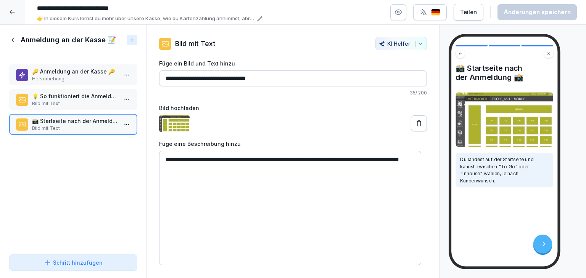
click at [6, 13] on div at bounding box center [12, 12] width 24 height 24
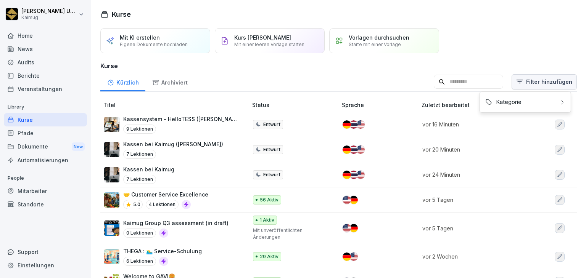
click at [527, 84] on html "[PERSON_NAME] Kaimug Home News Audits Berichte Veranstaltungen Library Kurse Pf…" at bounding box center [293, 139] width 586 height 278
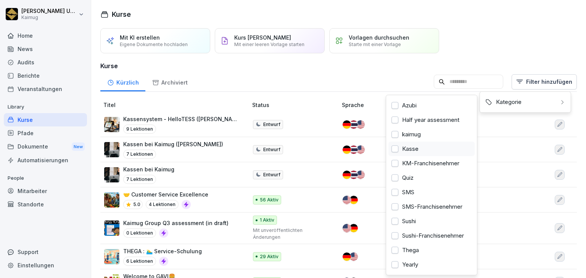
click at [436, 153] on div "Kasse" at bounding box center [431, 149] width 86 height 14
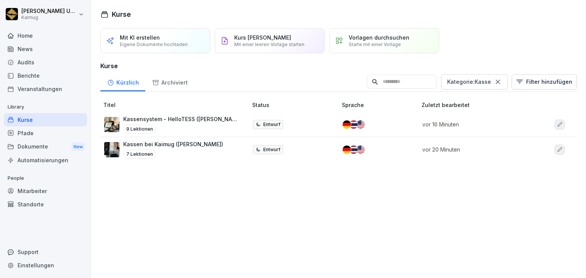
click at [200, 148] on html "Lena Ungewitter Kaimug Home News Audits Berichte Veranstaltungen Library Kurse …" at bounding box center [293, 139] width 586 height 278
click at [200, 148] on div "Kassen bei Kaimug (Lena) 7 Lektionen" at bounding box center [172, 149] width 136 height 19
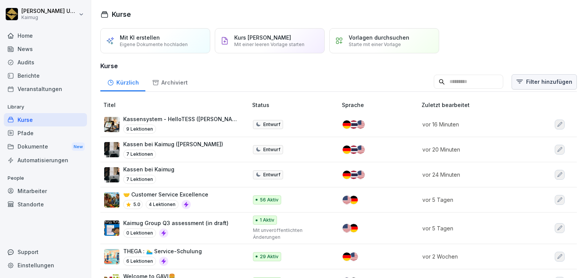
click at [523, 77] on html "[PERSON_NAME] Kaimug Home News Audits Berichte Veranstaltungen Library Kurse Pf…" at bounding box center [293, 139] width 586 height 278
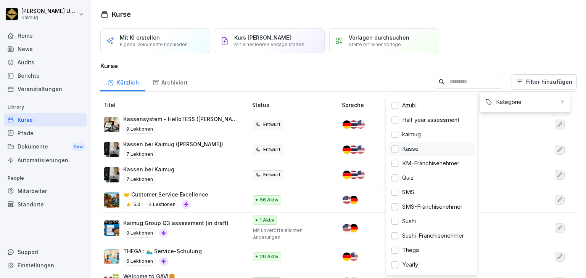
click at [395, 148] on div at bounding box center [394, 149] width 7 height 7
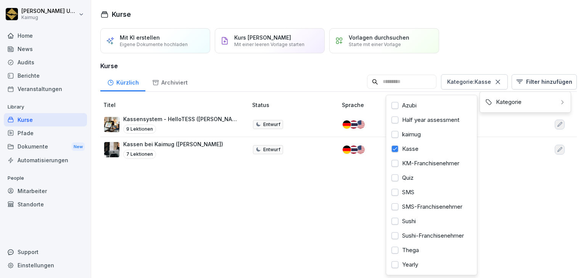
click at [338, 185] on html "[PERSON_NAME] Kaimug Home News Audits Berichte Veranstaltungen Library Kurse Pf…" at bounding box center [293, 139] width 586 height 278
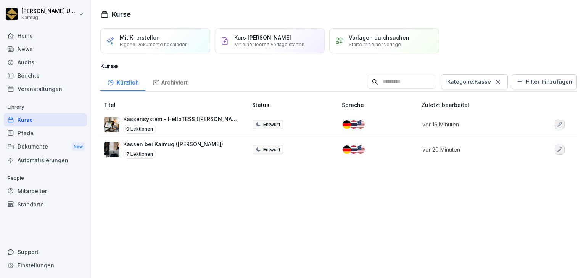
click at [556, 123] on icon "button" at bounding box center [559, 125] width 6 height 6
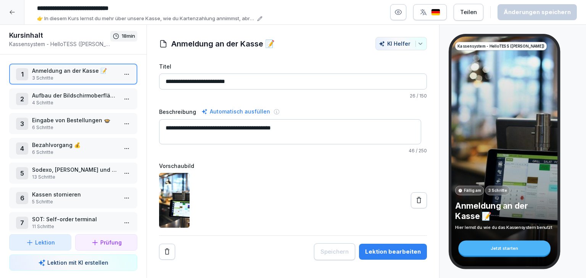
click at [62, 101] on p "4 Schritte" at bounding box center [74, 102] width 85 height 7
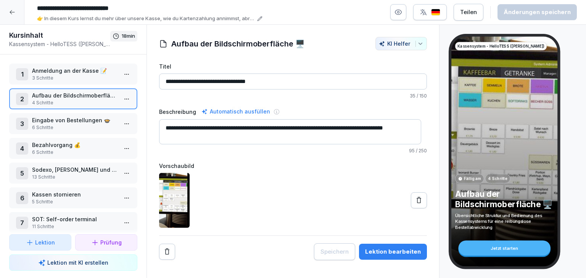
click at [119, 100] on html "**********" at bounding box center [293, 139] width 586 height 278
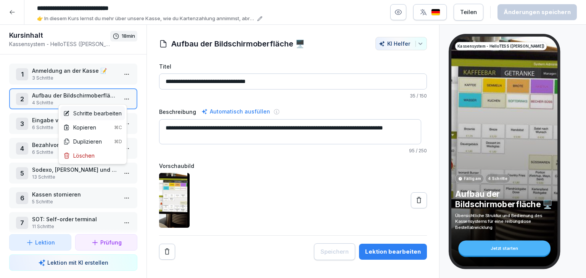
click at [116, 112] on div "Schritte bearbeiten" at bounding box center [92, 113] width 58 height 8
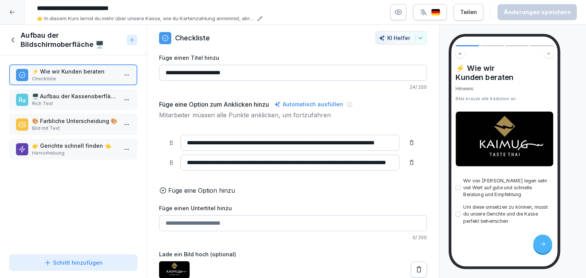
scroll to position [17, 0]
click at [92, 101] on p "Rich Text" at bounding box center [74, 103] width 85 height 7
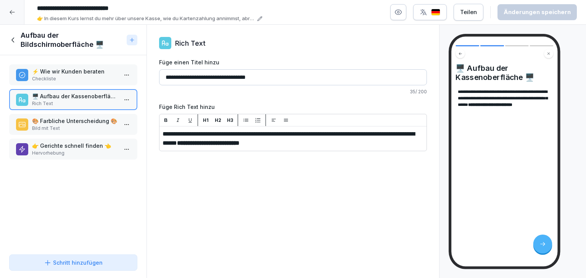
click at [63, 130] on p "Bild mit Text" at bounding box center [74, 128] width 85 height 7
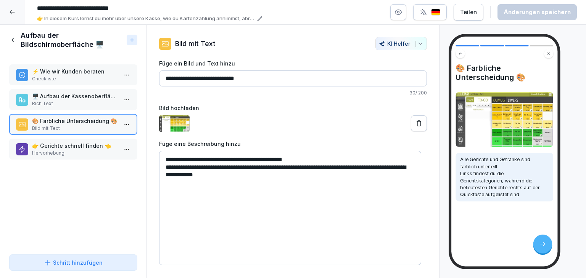
click at [183, 124] on img at bounding box center [174, 123] width 30 height 17
click at [500, 144] on img at bounding box center [504, 119] width 98 height 55
click at [401, 15] on icon "button" at bounding box center [398, 12] width 8 height 8
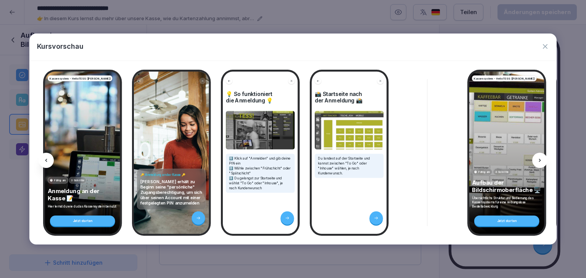
click at [544, 47] on icon "button" at bounding box center [545, 47] width 8 height 8
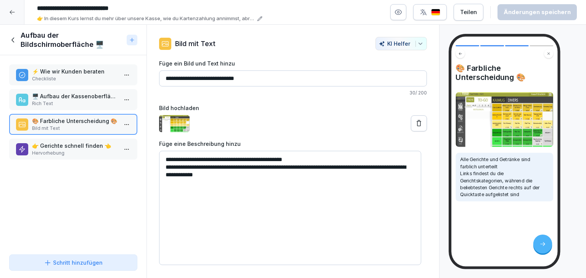
click at [69, 148] on p "👉 Gerichte schnell finden 👈" at bounding box center [74, 146] width 85 height 8
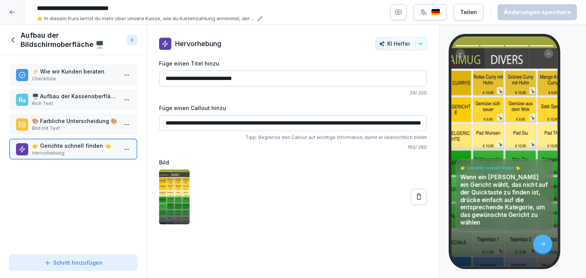
click at [11, 40] on icon at bounding box center [13, 40] width 8 height 8
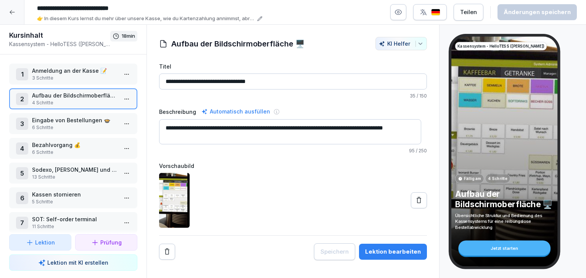
click at [64, 125] on p "6 Schritte" at bounding box center [74, 127] width 85 height 7
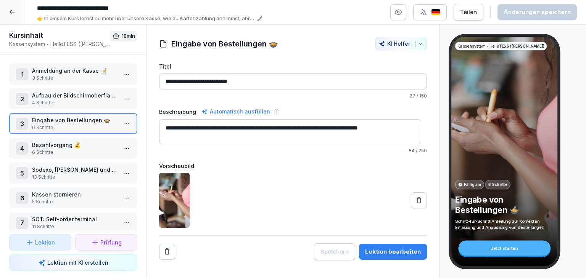
click at [123, 127] on html "**********" at bounding box center [293, 139] width 586 height 278
click at [110, 137] on div "Schritte bearbeiten" at bounding box center [92, 138] width 58 height 8
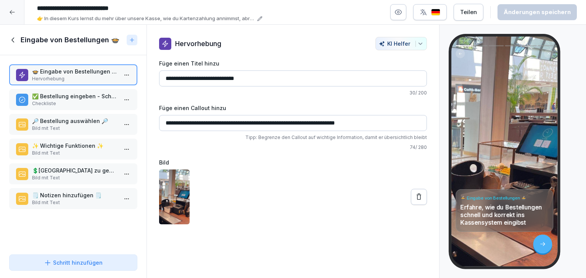
click at [87, 104] on p "Checkliste" at bounding box center [74, 103] width 85 height 7
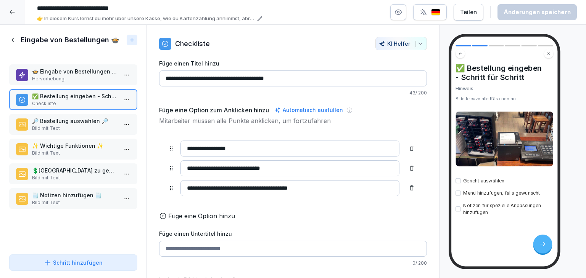
click at [94, 132] on div "🔎 Bestellung auswählen 🔎 Bild mit Text" at bounding box center [73, 124] width 128 height 21
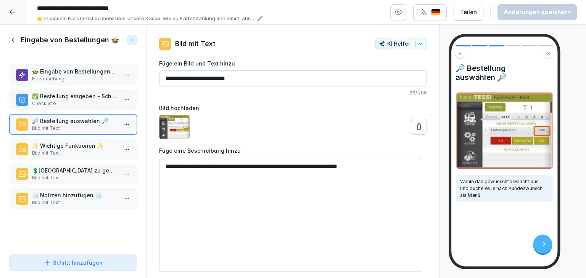
click at [89, 150] on p "Bild mit Text" at bounding box center [74, 153] width 85 height 7
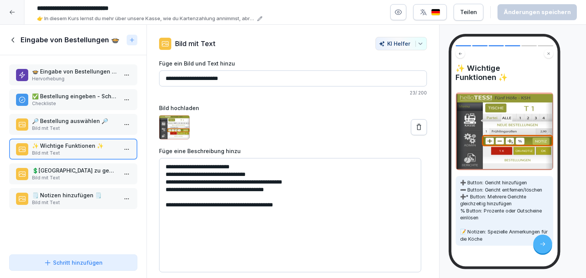
click at [88, 172] on p "💲​[GEOGRAPHIC_DATA] zu gewähren💯​" at bounding box center [74, 171] width 85 height 8
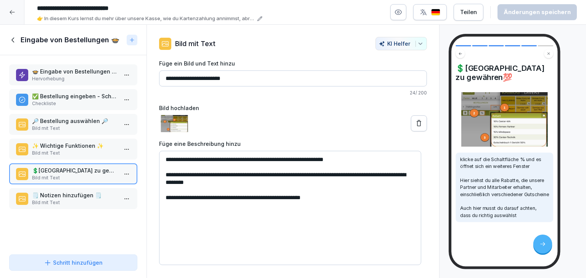
click at [53, 194] on p "🗒️ Notizen hinzufügen 🗒️" at bounding box center [74, 195] width 85 height 8
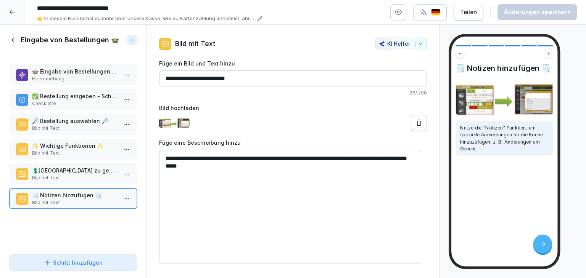
click at [11, 42] on icon at bounding box center [13, 40] width 8 height 8
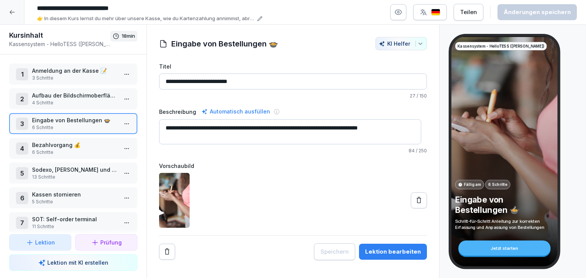
click at [76, 174] on p "13 Schritte" at bounding box center [74, 177] width 85 height 7
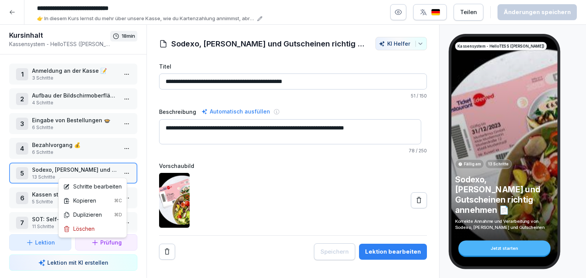
click at [125, 176] on html "**********" at bounding box center [293, 139] width 586 height 278
click at [96, 183] on div "Schritte bearbeiten" at bounding box center [92, 187] width 58 height 8
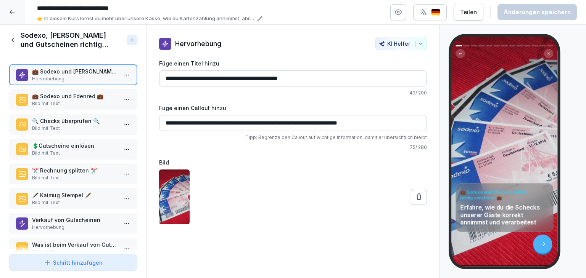
click at [48, 104] on p "Bild mit Text" at bounding box center [74, 103] width 85 height 7
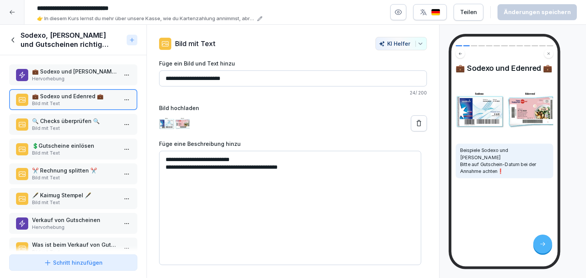
click at [55, 122] on p "🔍 Checks überprüfen 🔍" at bounding box center [74, 121] width 85 height 8
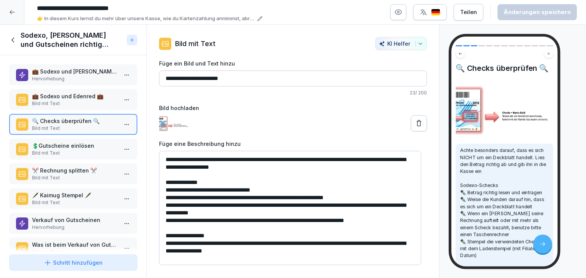
click at [90, 152] on p "Bild mit Text" at bounding box center [74, 153] width 85 height 7
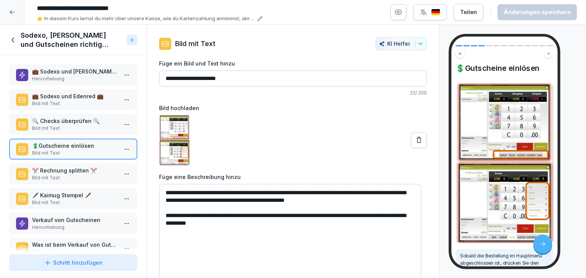
click at [91, 176] on p "Bild mit Text" at bounding box center [74, 178] width 85 height 7
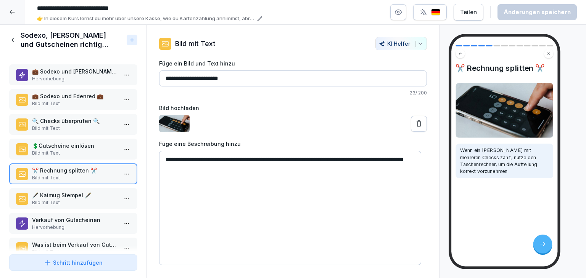
click at [79, 199] on p "Bild mit Text" at bounding box center [74, 202] width 85 height 7
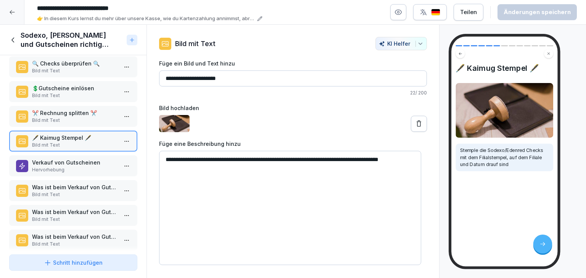
scroll to position [114, 0]
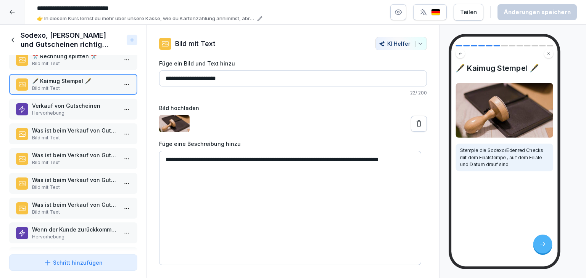
click at [87, 111] on p "Hervorhebung" at bounding box center [74, 113] width 85 height 7
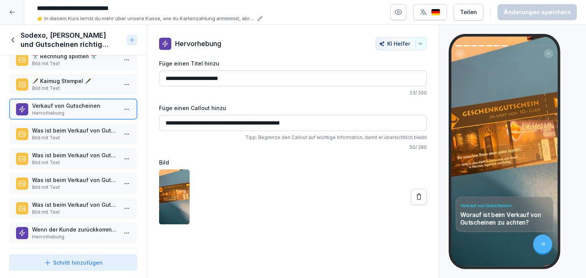
click at [80, 135] on p "Bild mit Text" at bounding box center [74, 138] width 85 height 7
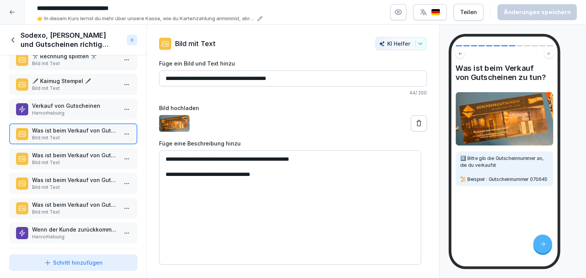
click at [59, 159] on p "Bild mit Text" at bounding box center [74, 162] width 85 height 7
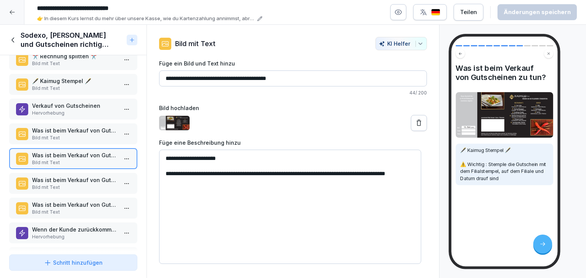
click at [62, 179] on p "Was ist beim Verkauf von Gutscheinen zu tun?" at bounding box center [74, 180] width 85 height 8
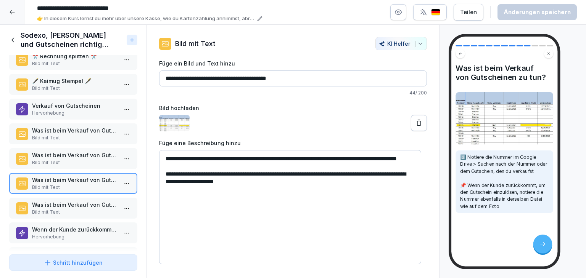
click at [77, 202] on p "Was ist beim Verkauf von Gutscheinen zu tun?" at bounding box center [74, 205] width 85 height 8
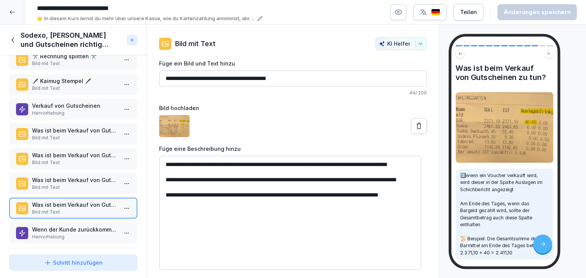
click at [80, 229] on p "Wenn der Kunde zurückkommt, um den Gutschein einzulösen" at bounding box center [74, 230] width 85 height 8
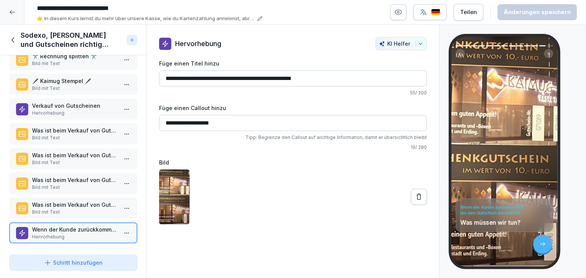
scroll to position [142, 0]
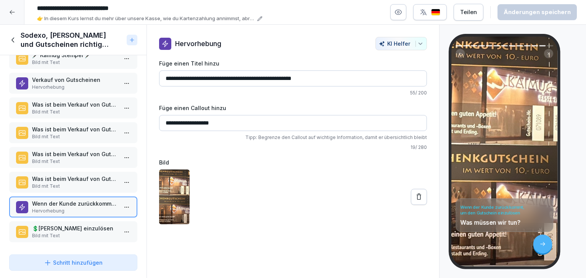
click at [55, 233] on p "Bild mit Text" at bounding box center [74, 236] width 85 height 7
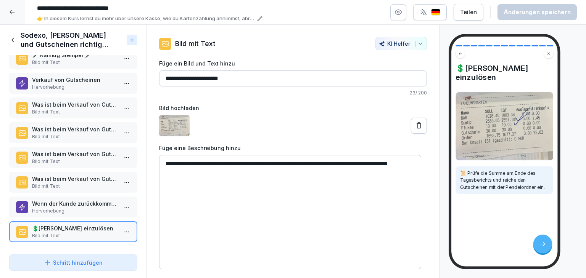
click at [10, 39] on icon at bounding box center [13, 40] width 8 height 8
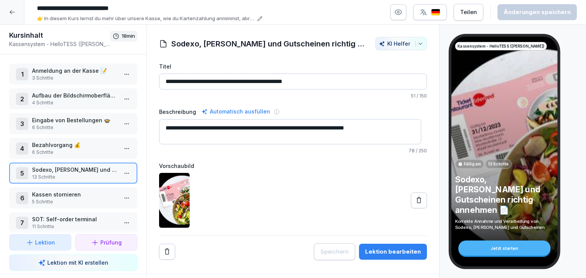
click at [84, 199] on p "5 Schritte" at bounding box center [74, 202] width 85 height 7
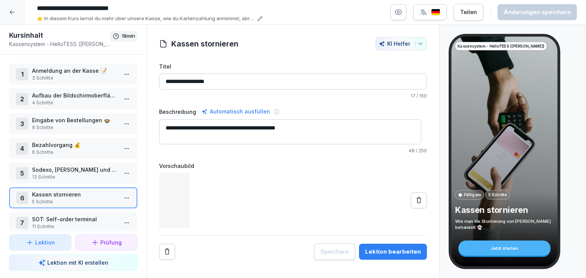
click at [120, 199] on html "**********" at bounding box center [293, 139] width 586 height 278
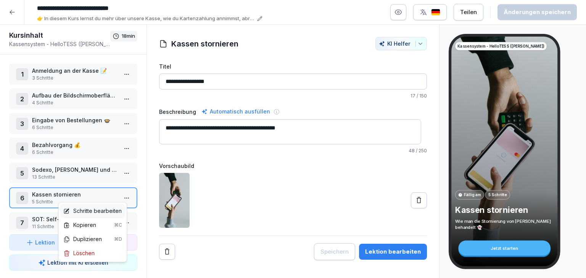
click at [112, 211] on div "Schritte bearbeiten" at bounding box center [92, 211] width 58 height 8
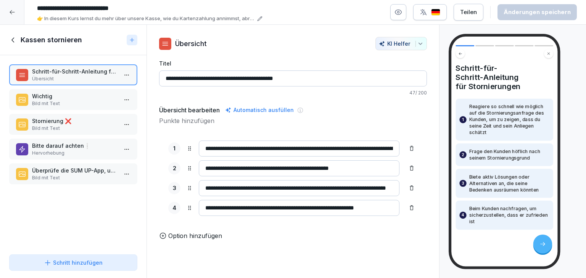
click at [66, 101] on p "Bild mit Text" at bounding box center [74, 103] width 85 height 7
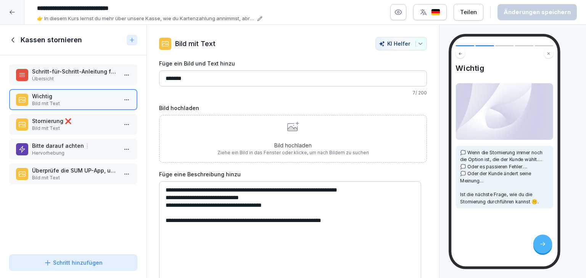
click at [78, 130] on p "Bild mit Text" at bounding box center [74, 128] width 85 height 7
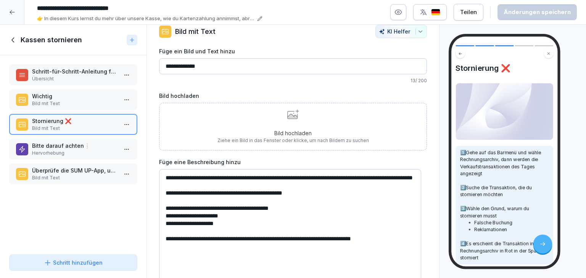
scroll to position [22, 0]
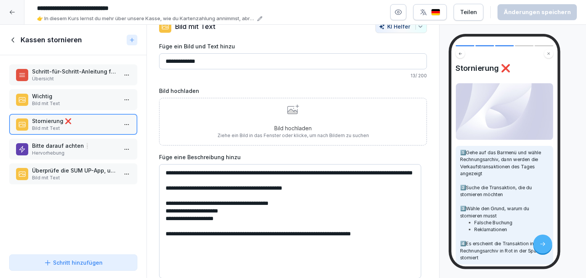
click at [71, 151] on p "Hervorhebung" at bounding box center [74, 153] width 85 height 7
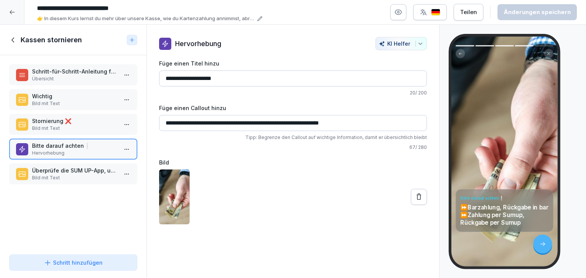
click at [69, 172] on p "Überprüfe die SUM UP-App, um die Erstattung zu sehen ️" at bounding box center [74, 171] width 85 height 8
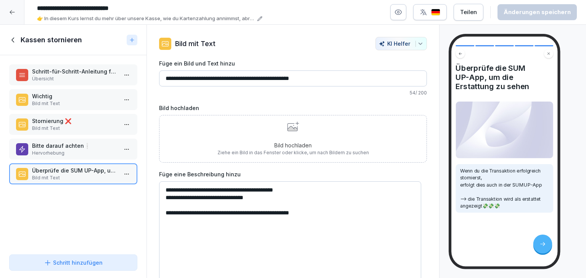
click at [13, 39] on icon at bounding box center [13, 40] width 8 height 8
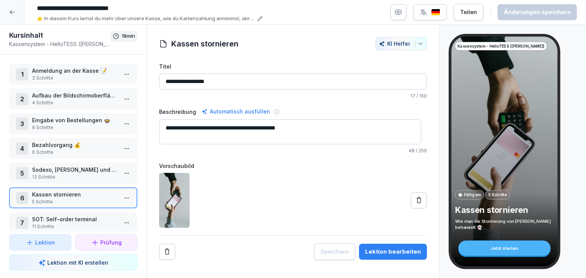
click at [78, 218] on p "SOT: Self-order terminal" at bounding box center [74, 219] width 85 height 8
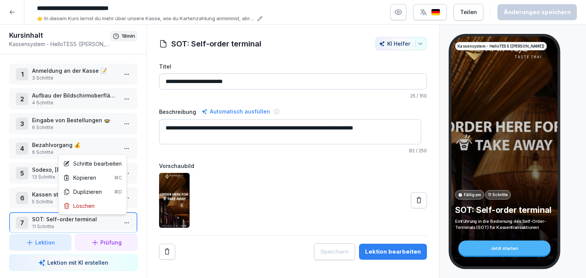
click at [123, 224] on html "**********" at bounding box center [293, 139] width 586 height 278
click at [107, 161] on div "Schritte bearbeiten" at bounding box center [92, 164] width 58 height 8
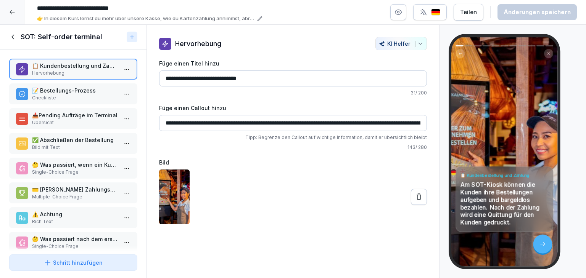
click at [64, 93] on p "📝 Bestellungs-Prozess" at bounding box center [74, 91] width 85 height 8
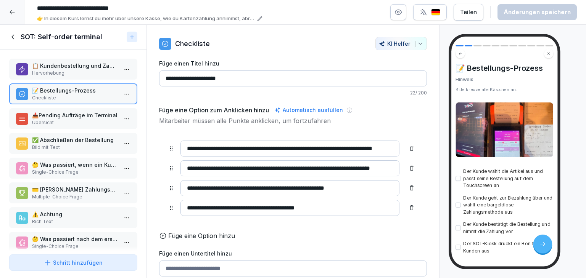
click at [85, 117] on p "📥Pending Aufträge im Terminal" at bounding box center [74, 115] width 85 height 8
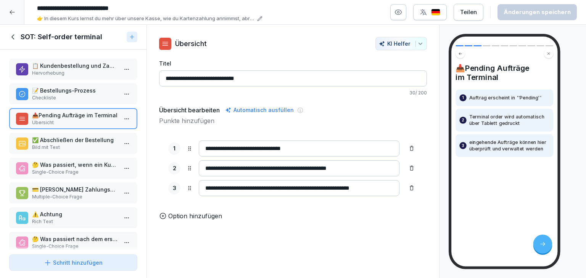
click at [88, 141] on p "✅ Abschließen der Bestellung" at bounding box center [74, 140] width 85 height 8
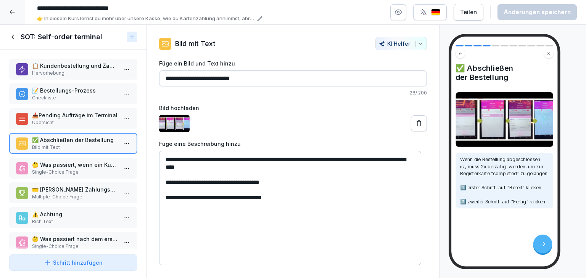
click at [80, 167] on p "🤔 Was passiert, wenn ein Kunde eine Bestellung am SOT-Kiosk aufgibt?" at bounding box center [74, 165] width 85 height 8
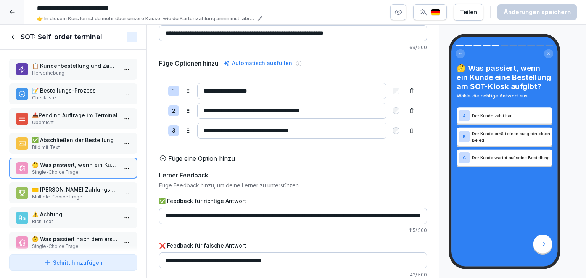
scroll to position [56, 0]
click at [85, 186] on p "💳 [PERSON_NAME] Zahlungsmöglichkeiten gibt es am SOT-Kiosk? Wähle bitte alle zu…" at bounding box center [74, 190] width 85 height 8
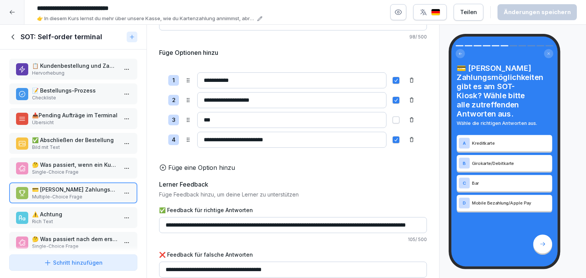
click at [83, 215] on p "⚠️​ Achtung" at bounding box center [74, 214] width 85 height 8
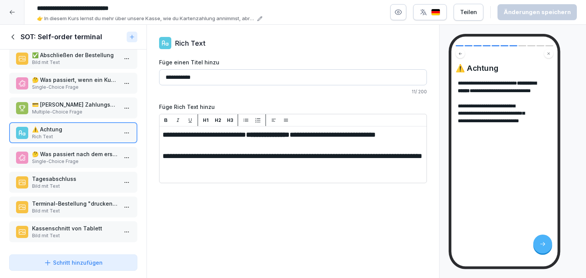
scroll to position [87, 0]
click at [78, 150] on p "🤔 Was passiert nach dem ersten Klick auf die Schaltfläche "Bereit"?" at bounding box center [74, 154] width 85 height 8
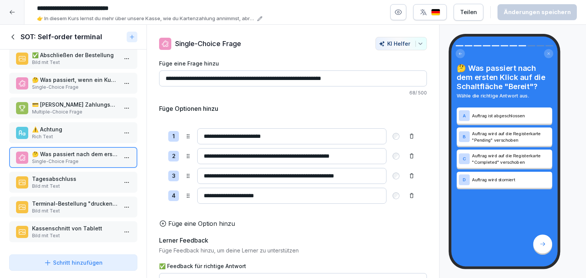
click at [78, 176] on p "Tagesabschluss" at bounding box center [74, 179] width 85 height 8
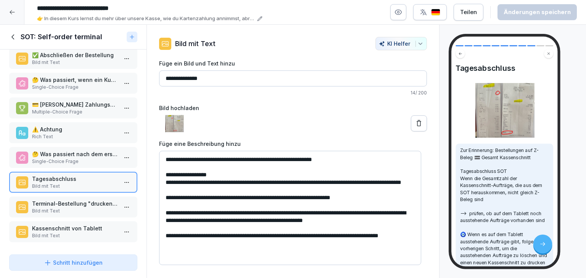
click at [87, 208] on p "Bild mit Text" at bounding box center [74, 211] width 85 height 7
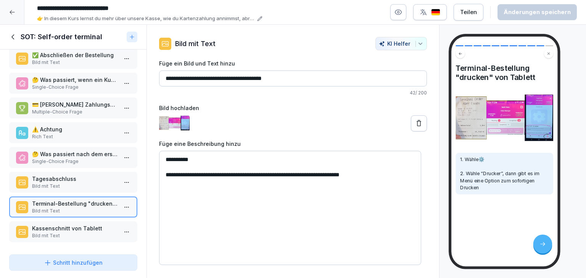
click at [84, 225] on p "Kassenschnitt von Tablett" at bounding box center [74, 229] width 85 height 8
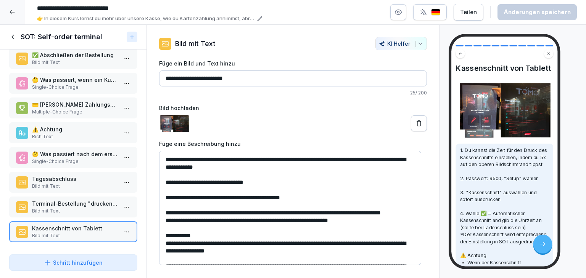
click at [12, 39] on icon at bounding box center [13, 37] width 8 height 8
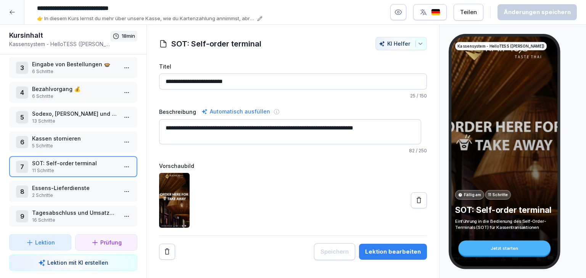
scroll to position [60, 0]
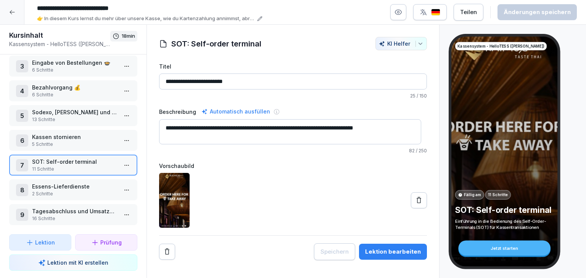
click at [103, 191] on p "2 Schritte" at bounding box center [74, 194] width 85 height 7
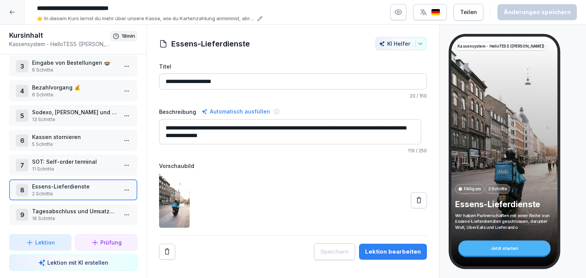
click at [115, 185] on html "**********" at bounding box center [293, 139] width 586 height 278
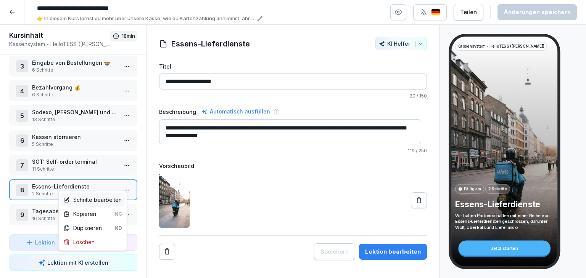
click at [108, 198] on div "Schritte bearbeiten" at bounding box center [92, 200] width 58 height 8
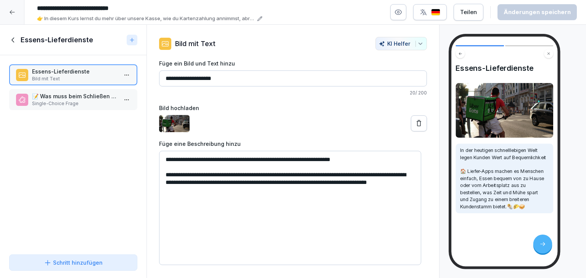
click at [83, 104] on p "Single-Choice Frage" at bounding box center [74, 103] width 85 height 7
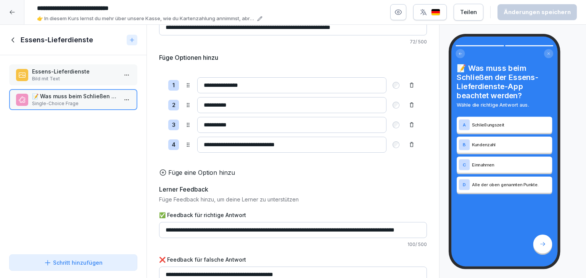
scroll to position [37, 0]
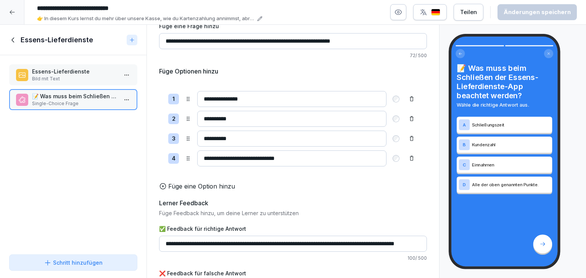
click at [13, 43] on icon at bounding box center [13, 40] width 8 height 8
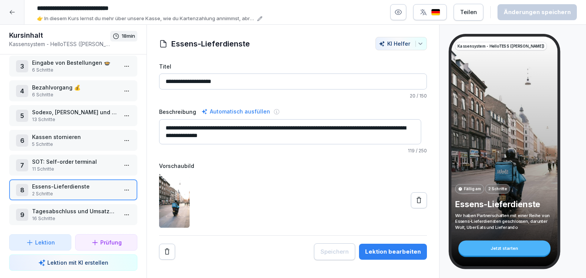
click at [77, 215] on p "16 Schritte" at bounding box center [74, 218] width 85 height 7
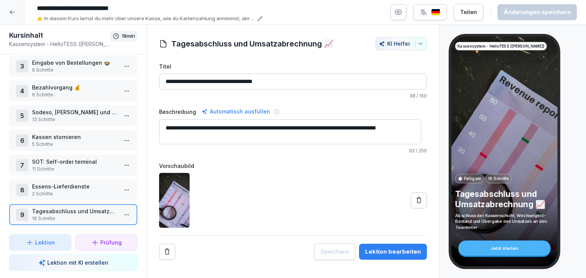
click at [124, 211] on html "**********" at bounding box center [293, 139] width 586 height 278
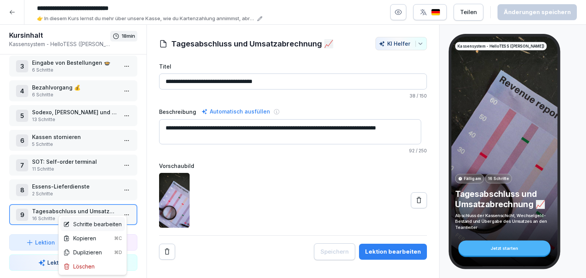
click at [88, 227] on div "Schritte bearbeiten" at bounding box center [92, 224] width 58 height 8
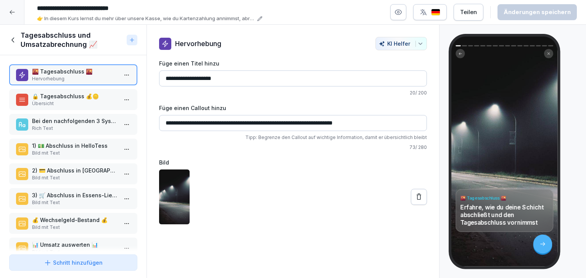
click at [81, 101] on p "Übersicht" at bounding box center [74, 103] width 85 height 7
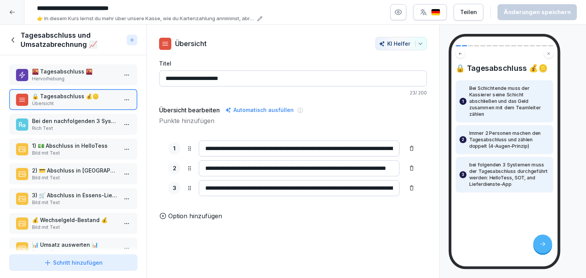
click at [93, 125] on p "Rich Text" at bounding box center [74, 128] width 85 height 7
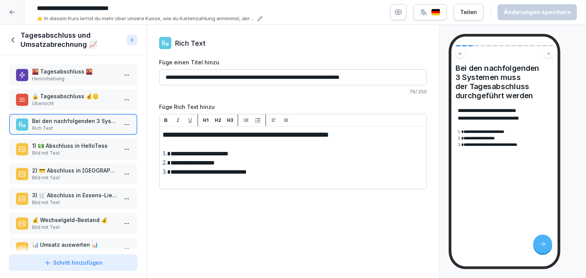
click at [68, 150] on p "Bild mit Text" at bounding box center [74, 153] width 85 height 7
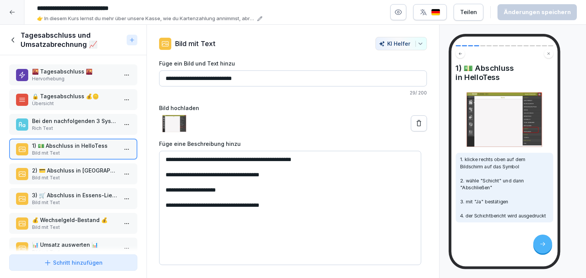
click at [87, 177] on p "Bild mit Text" at bounding box center [74, 178] width 85 height 7
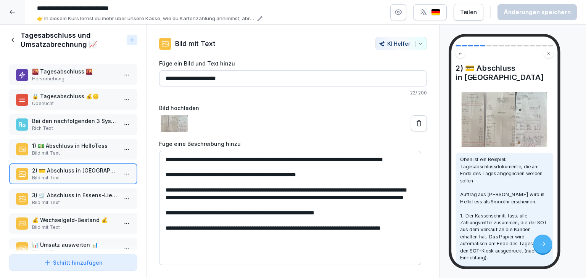
click at [89, 194] on p "3) 🛒 Abschluss in Essens-Lieferdienste-App" at bounding box center [74, 195] width 85 height 8
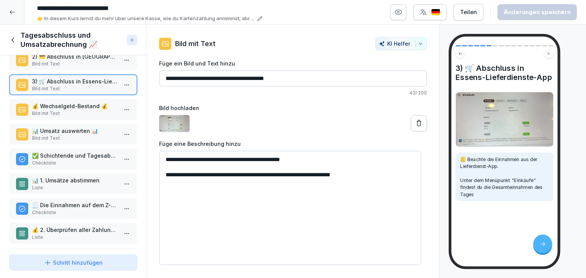
scroll to position [114, 0]
click at [79, 106] on p "💰 Wechselgeld-Bestand 💰" at bounding box center [74, 106] width 85 height 8
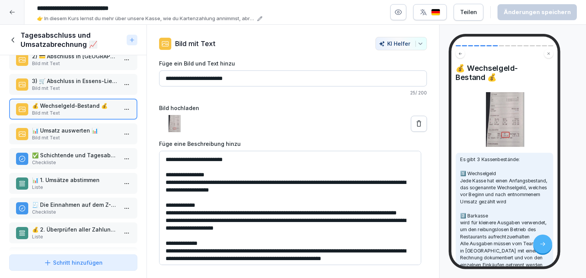
scroll to position [17, 0]
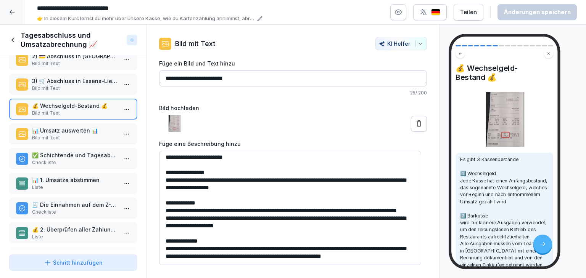
click at [99, 130] on p "📊 Umsatz auswerten 📊" at bounding box center [74, 131] width 85 height 8
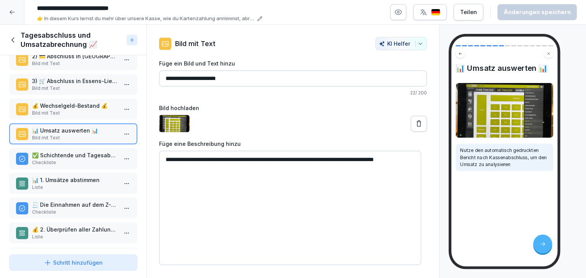
click at [494, 110] on img at bounding box center [504, 110] width 98 height 55
click at [84, 156] on p "✅ Schichtende und Tagesabschluss - Schritt für Schritt" at bounding box center [74, 155] width 85 height 8
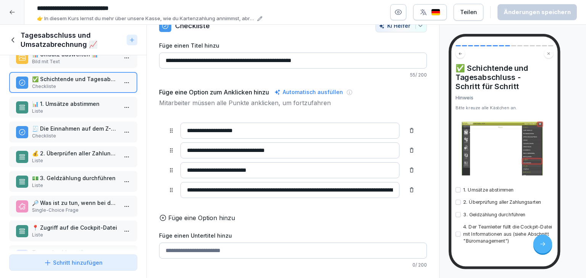
scroll to position [56, 0]
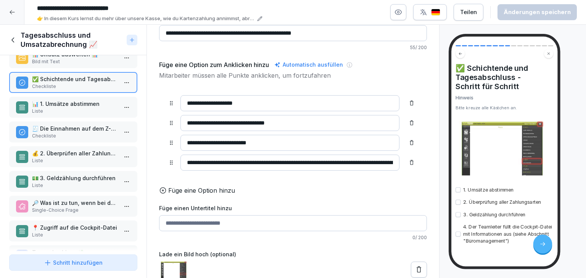
click at [79, 109] on p "Liste" at bounding box center [74, 111] width 85 height 7
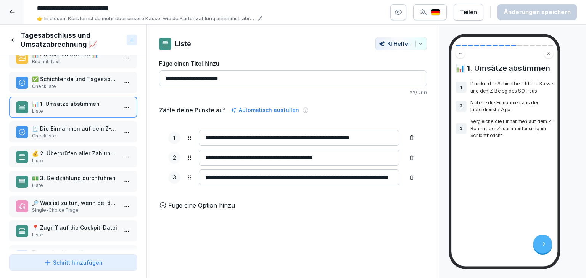
click at [92, 133] on p "Checkliste" at bounding box center [74, 136] width 85 height 7
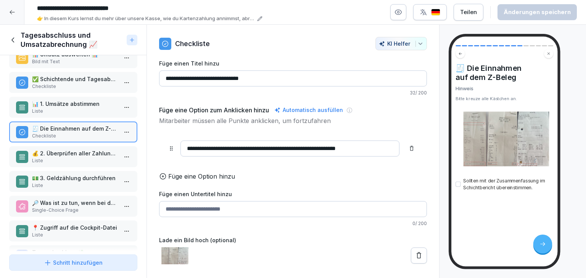
click at [100, 162] on div "💰 2. Überprüfen aller Zahlungsarten Liste" at bounding box center [73, 156] width 128 height 21
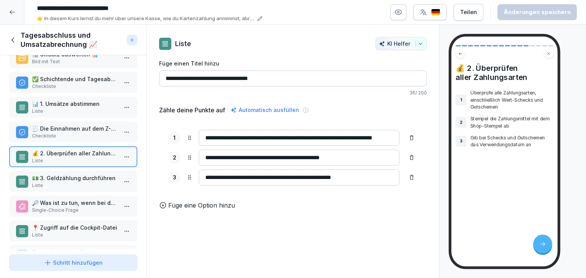
click at [29, 178] on div "💵 3. Geldzählung durchführen Liste" at bounding box center [73, 181] width 114 height 15
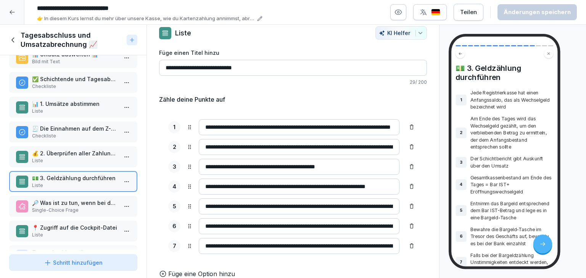
scroll to position [21, 0]
click at [373, 97] on div "**********" at bounding box center [293, 187] width 268 height 184
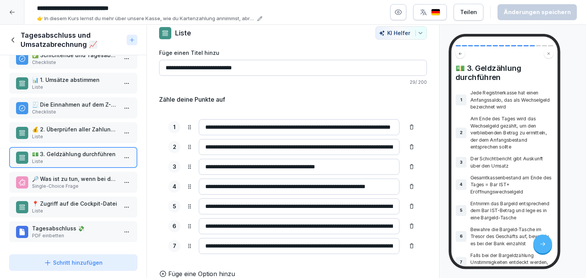
click at [45, 185] on div "🔎 Was ist zu tun, wenn bei der Kassenzählung Unstimmigkeiten festgestellt werde…" at bounding box center [73, 182] width 128 height 21
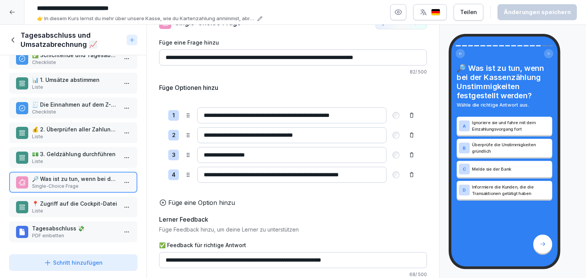
click at [56, 201] on p "📍 Zugriff auf die Cockpit-Datei" at bounding box center [74, 204] width 85 height 8
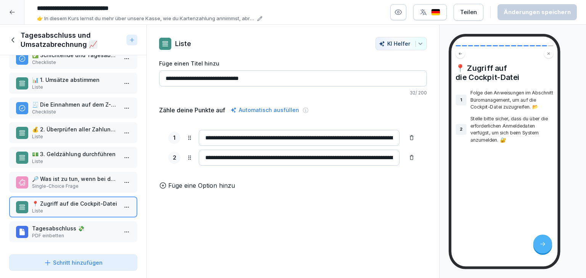
click at [91, 175] on p "🔎 Was ist zu tun, wenn bei der Kassenzählung Unstimmigkeiten festgestellt werde…" at bounding box center [74, 179] width 85 height 8
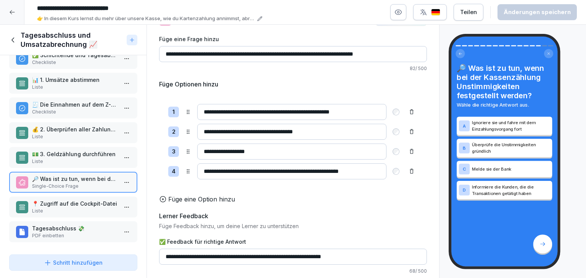
scroll to position [75, 0]
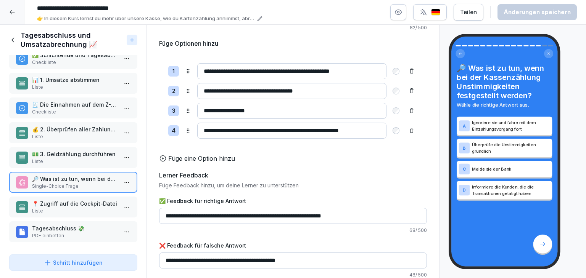
click at [89, 209] on p "Liste" at bounding box center [74, 211] width 85 height 7
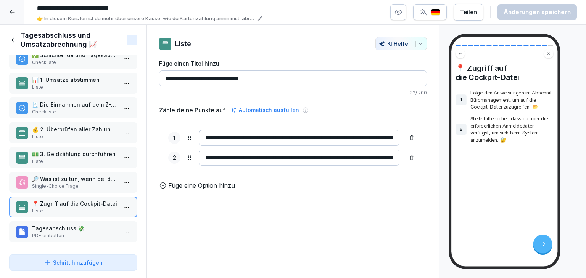
click at [89, 226] on p "Tagesabschluss 💸​" at bounding box center [74, 229] width 85 height 8
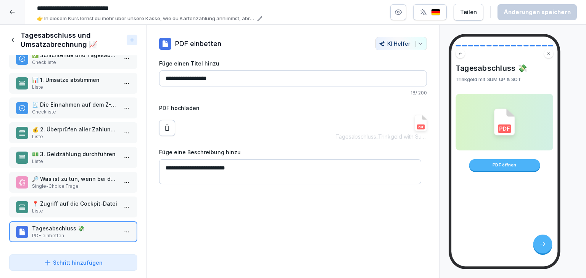
click at [419, 127] on img at bounding box center [420, 123] width 12 height 16
click at [12, 40] on icon at bounding box center [12, 39] width 3 height 5
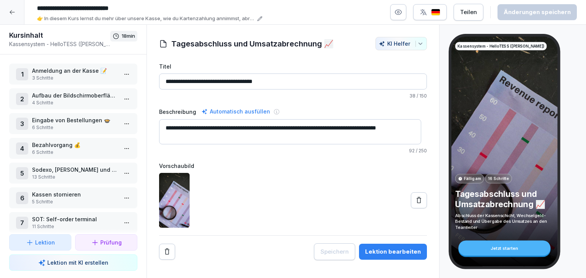
click at [8, 16] on div at bounding box center [12, 12] width 24 height 24
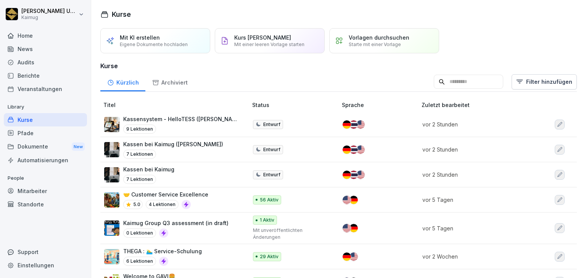
click at [557, 149] on icon "button" at bounding box center [559, 149] width 5 height 5
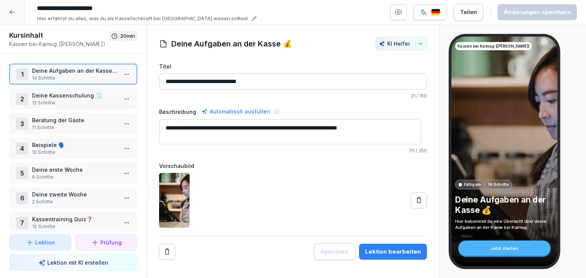
click at [121, 73] on html "**********" at bounding box center [293, 139] width 586 height 278
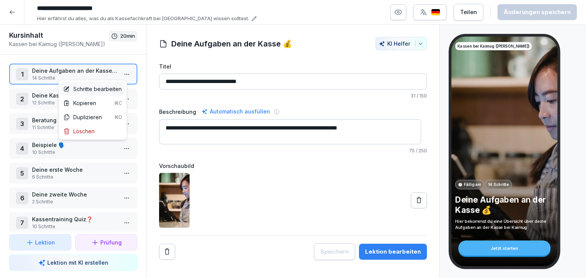
click at [114, 86] on div "Schritte bearbeiten" at bounding box center [92, 89] width 58 height 8
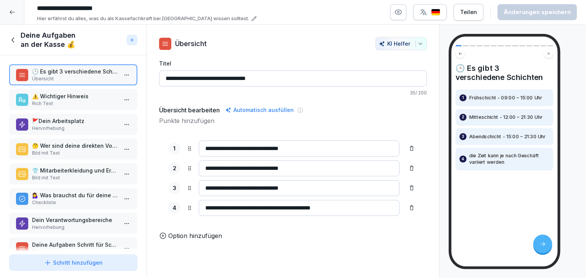
click at [107, 103] on p "Rich Text" at bounding box center [74, 103] width 85 height 7
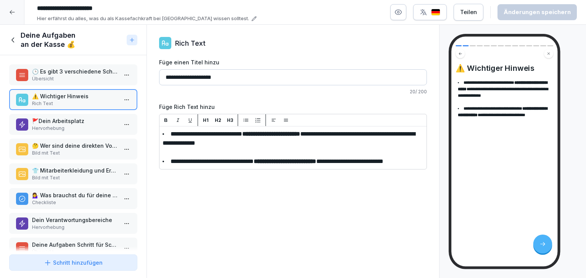
click at [85, 123] on p "🚩Dein Arbeitsplatz" at bounding box center [74, 121] width 85 height 8
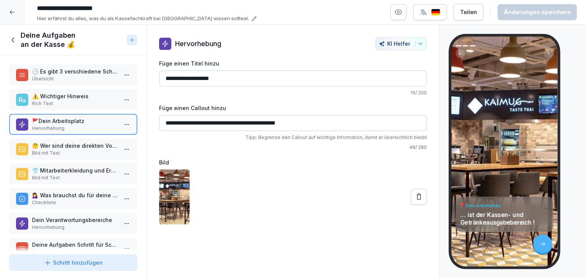
click at [79, 154] on p "Bild mit Text" at bounding box center [74, 153] width 85 height 7
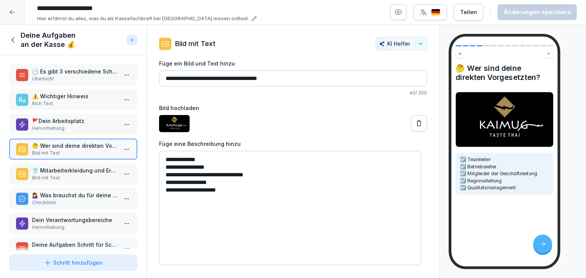
click at [80, 176] on p "Bild mit Text" at bounding box center [74, 178] width 85 height 7
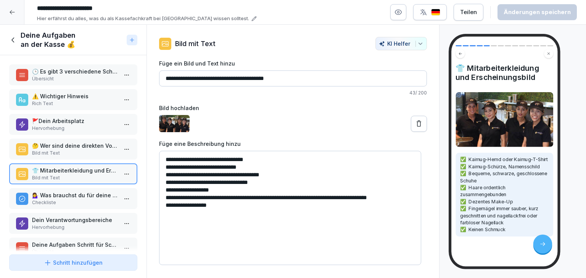
click at [95, 191] on p "💁‍♀️ Was brauchst du für deine Arbeit?" at bounding box center [74, 195] width 85 height 8
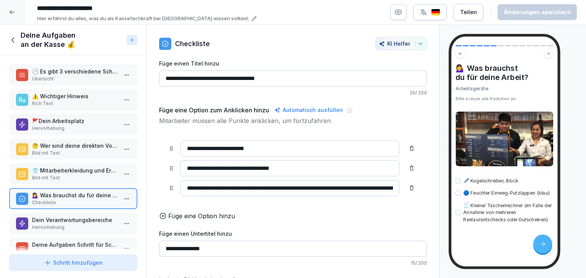
click at [84, 221] on p "Dein Verantwortungsbereiche" at bounding box center [74, 220] width 85 height 8
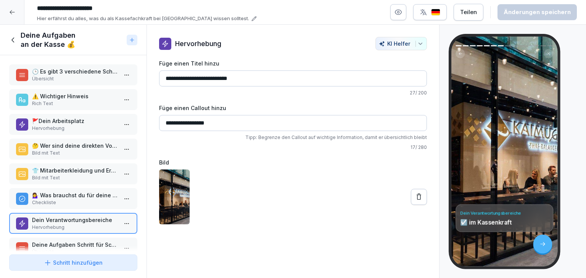
click at [457, 77] on div "Dein Verantwortungsbereiche ☑️ im Kassenkraft" at bounding box center [504, 152] width 106 height 230
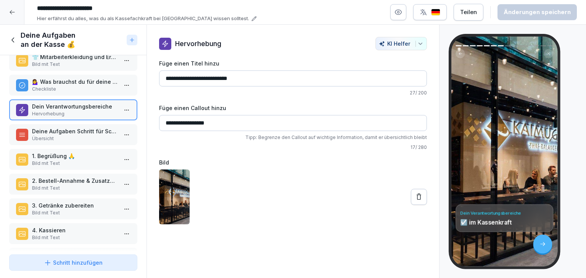
scroll to position [114, 0]
click at [82, 136] on p "Übersicht" at bounding box center [74, 138] width 85 height 7
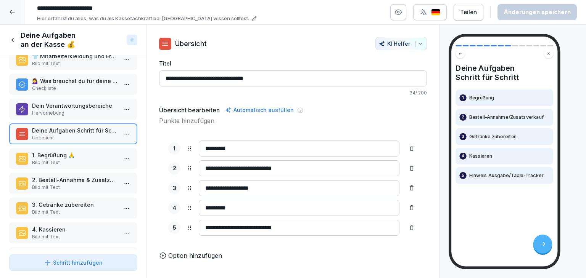
click at [93, 159] on p "Bild mit Text" at bounding box center [74, 162] width 85 height 7
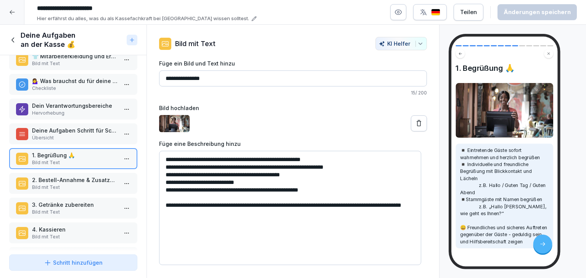
click at [84, 176] on p "2. Bestell-Annahme & Zusatzverkauf" at bounding box center [74, 180] width 85 height 8
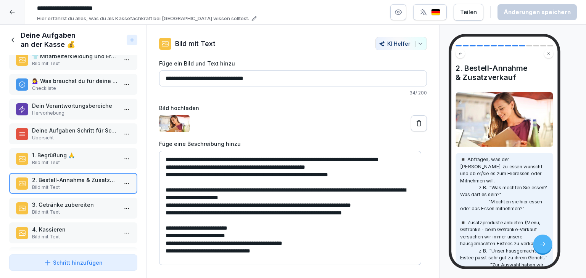
scroll to position [17, 0]
